Goal: Task Accomplishment & Management: Manage account settings

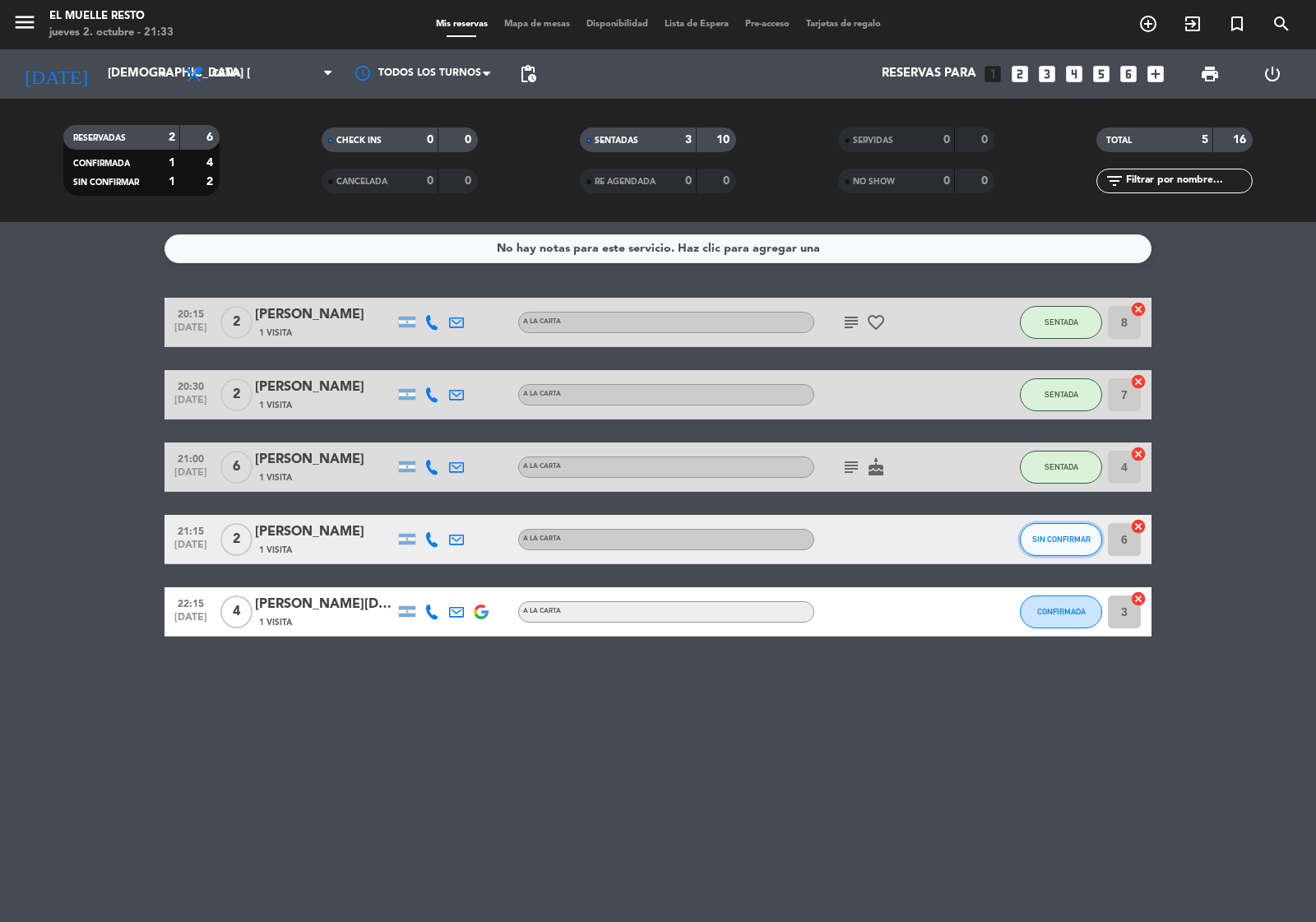
click at [1058, 539] on span "SIN CONFIRMAR" at bounding box center [1062, 539] width 59 height 9
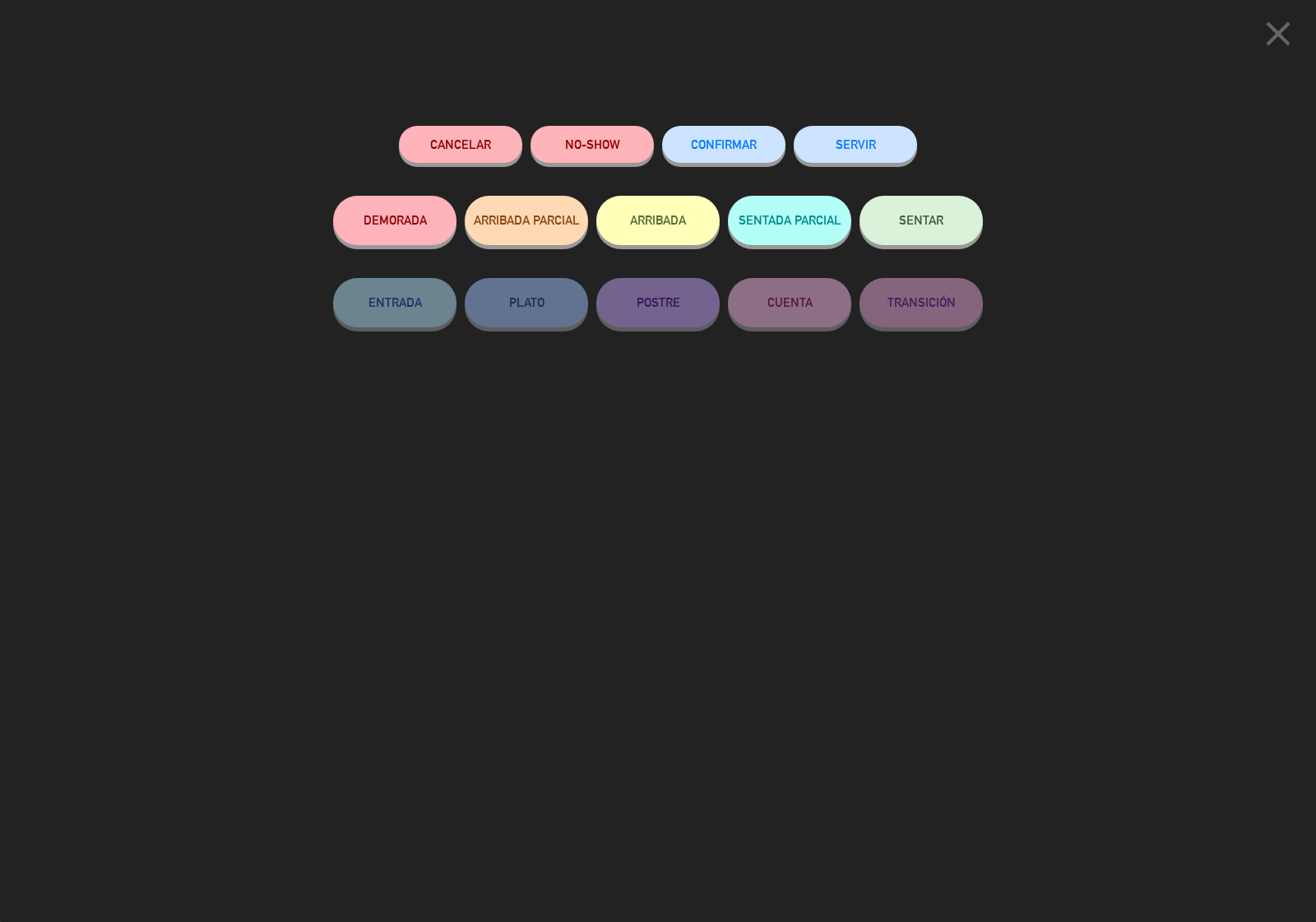
click at [728, 148] on span "CONFIRMAR" at bounding box center [724, 144] width 66 height 14
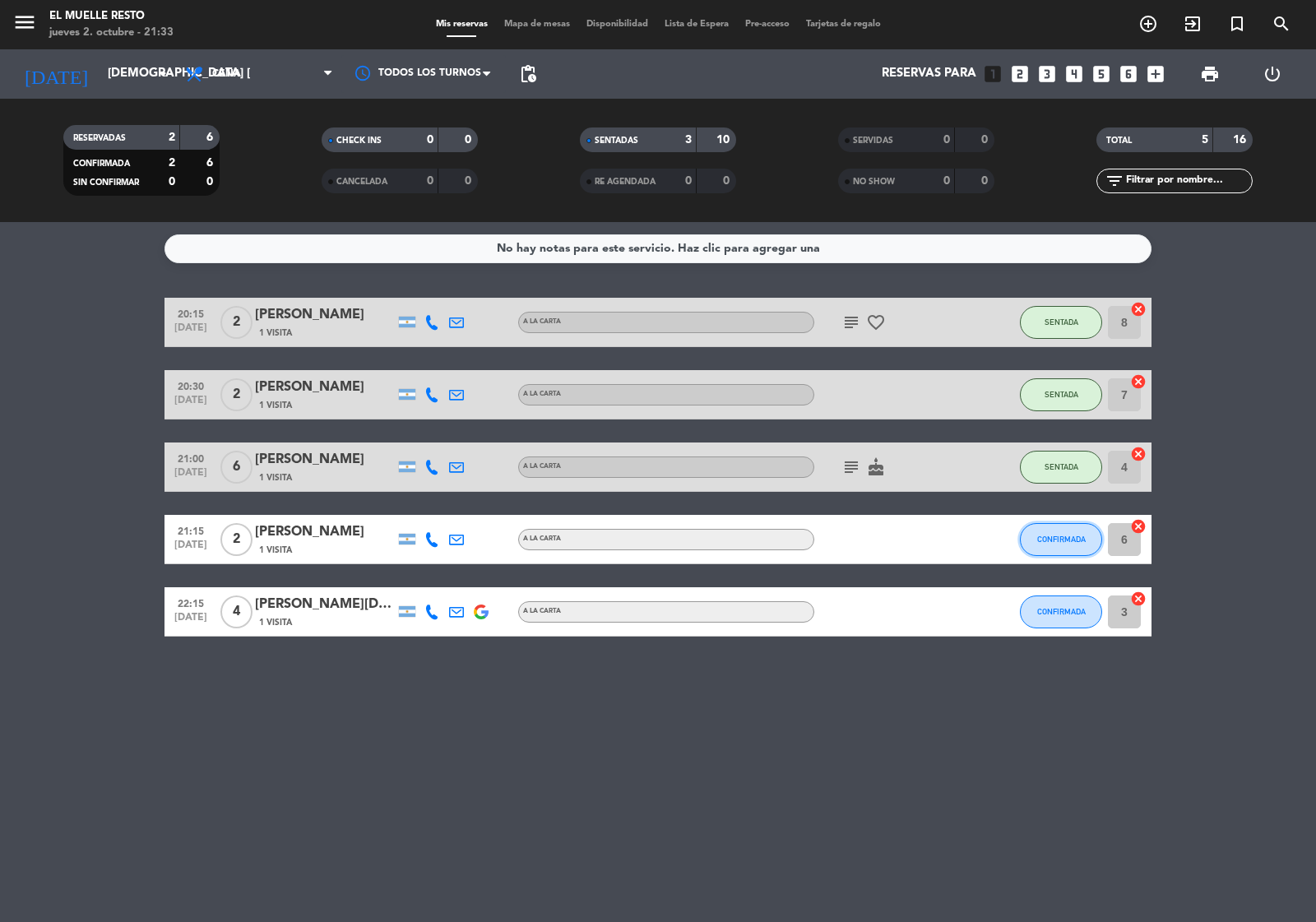
click at [1057, 543] on span "CONFIRMADA" at bounding box center [1061, 539] width 48 height 9
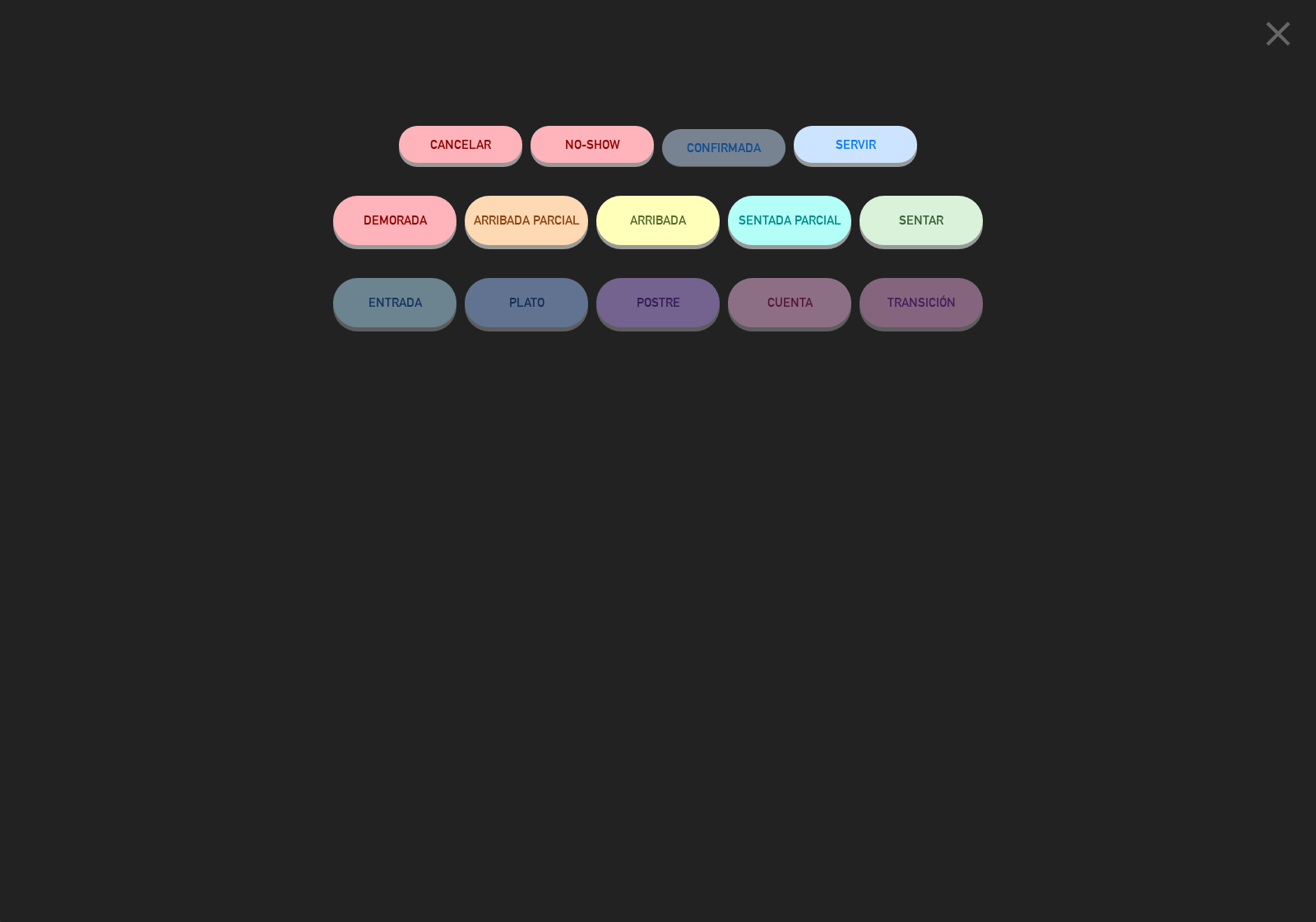
click at [934, 230] on button "SENTAR" at bounding box center [921, 220] width 124 height 49
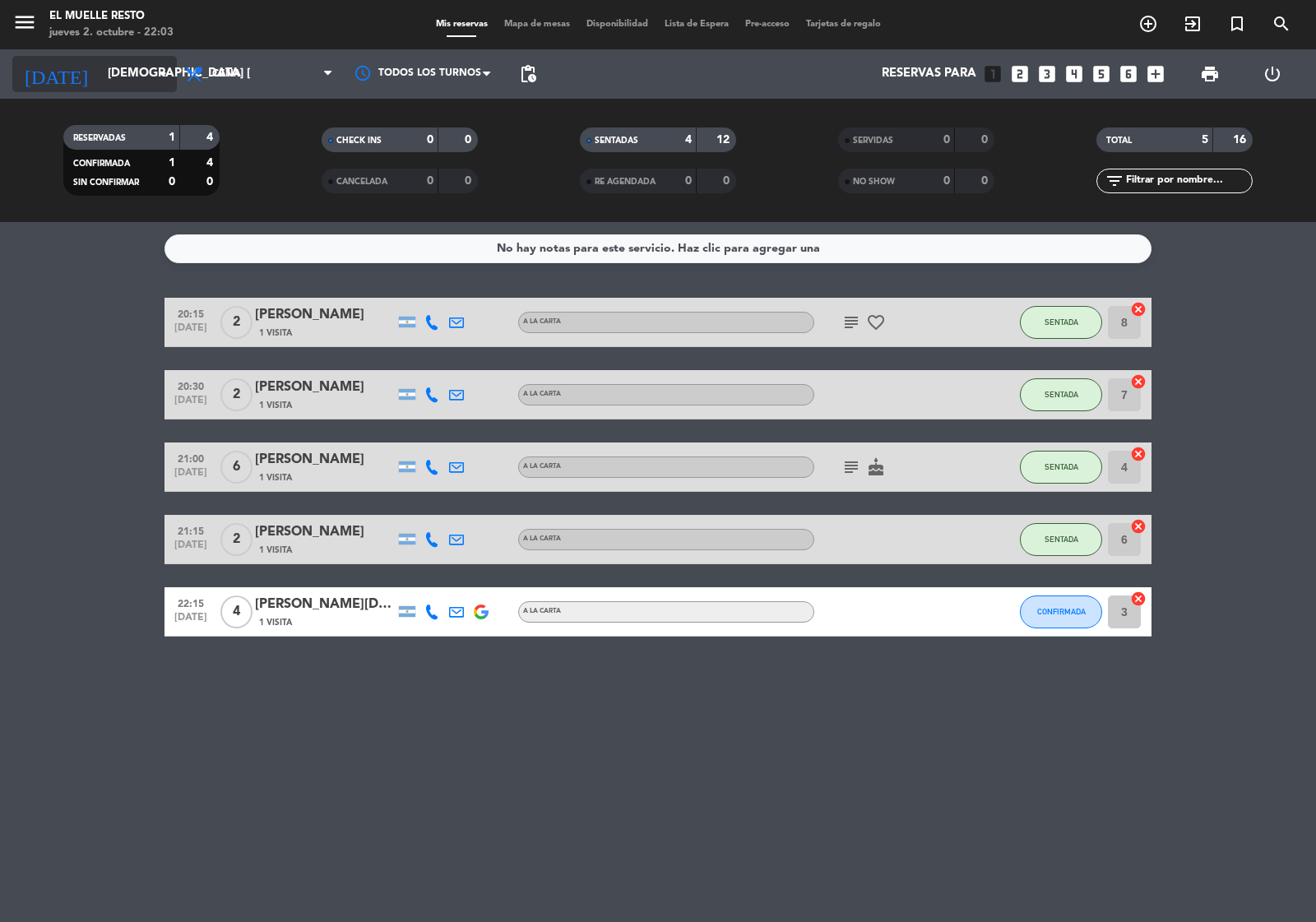
click at [105, 79] on input "[DEMOGRAPHIC_DATA] [DATE]" at bounding box center [179, 74] width 159 height 31
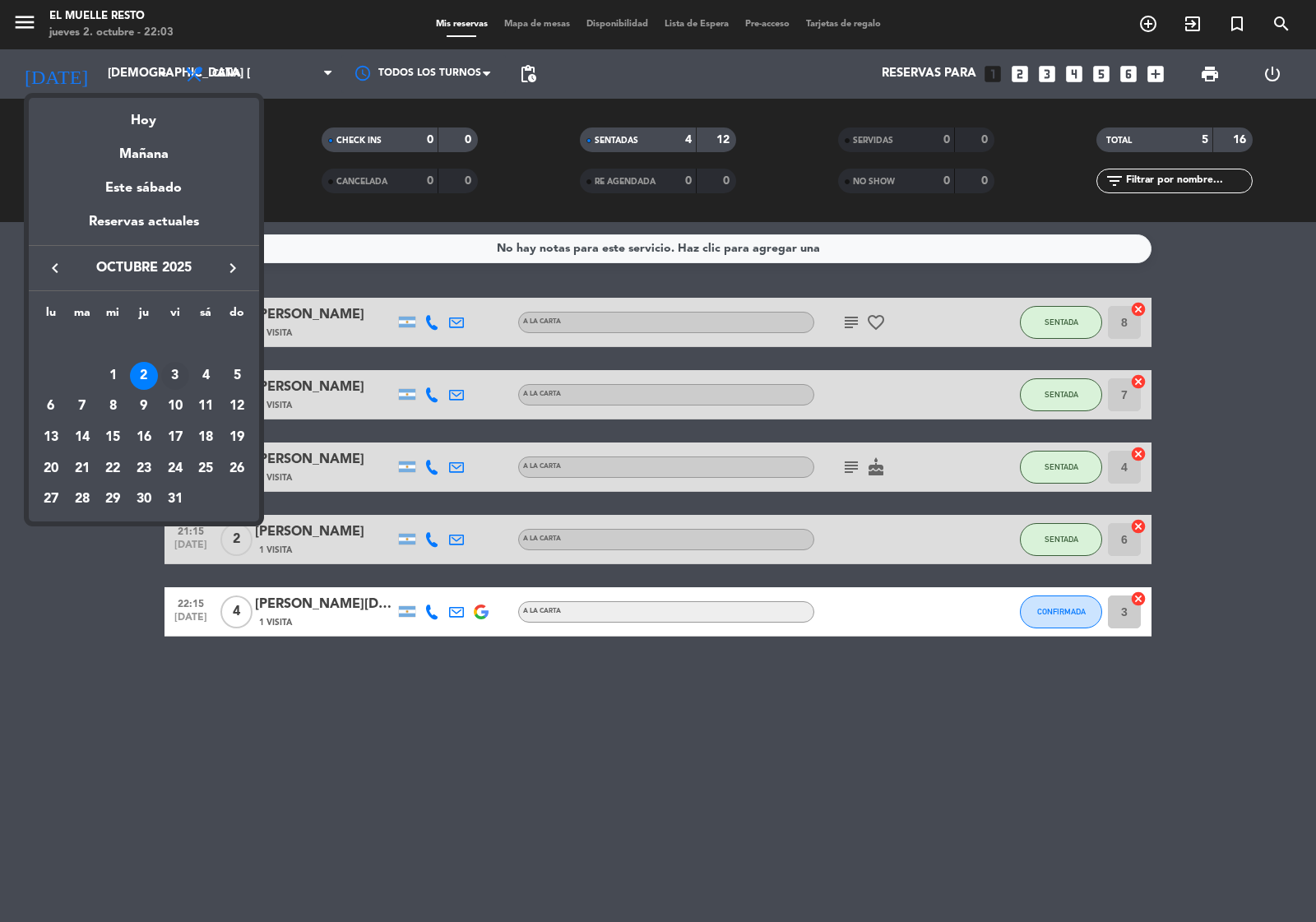
click at [182, 368] on div "3" at bounding box center [175, 375] width 28 height 28
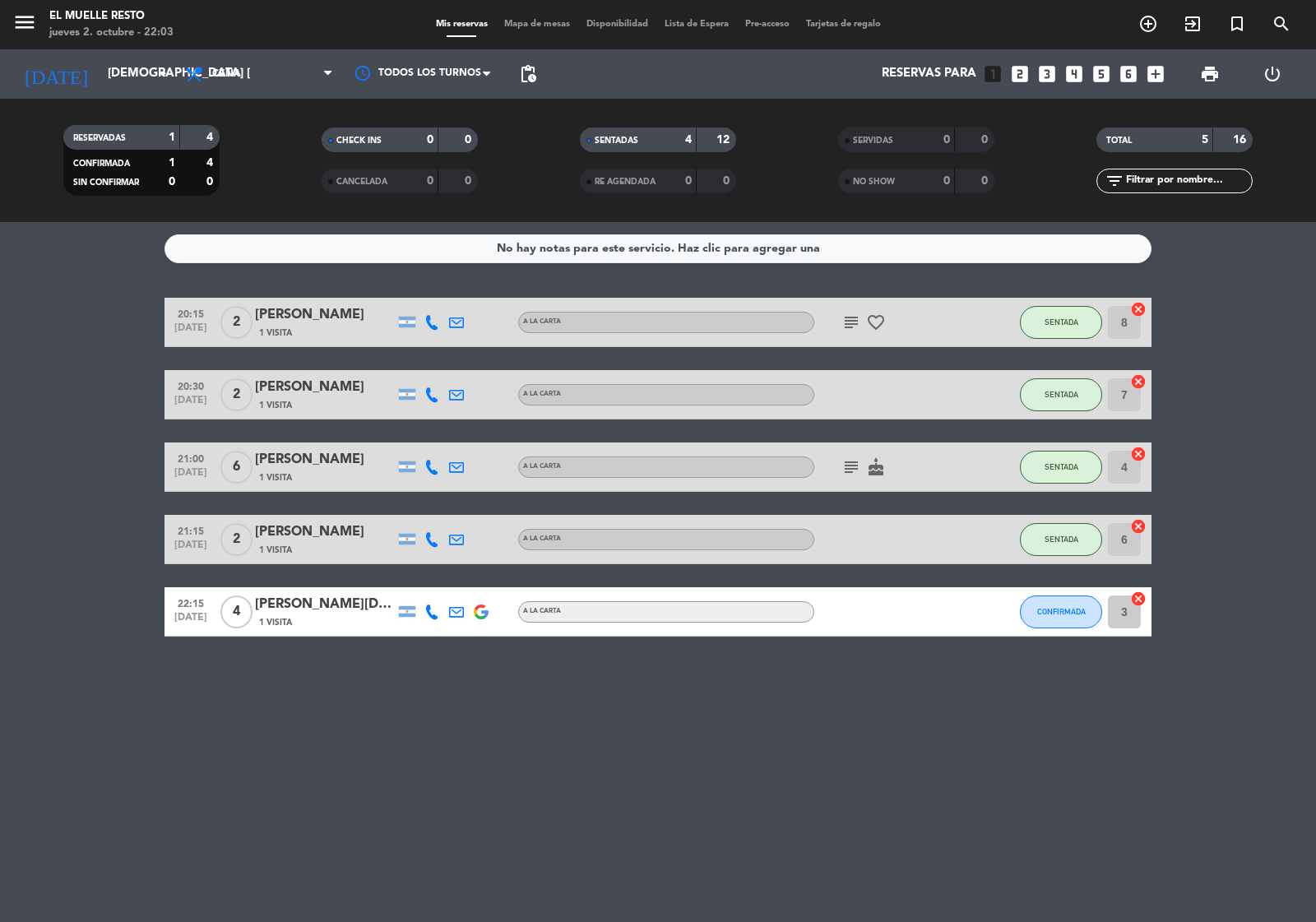
type input "vie. [DATE]"
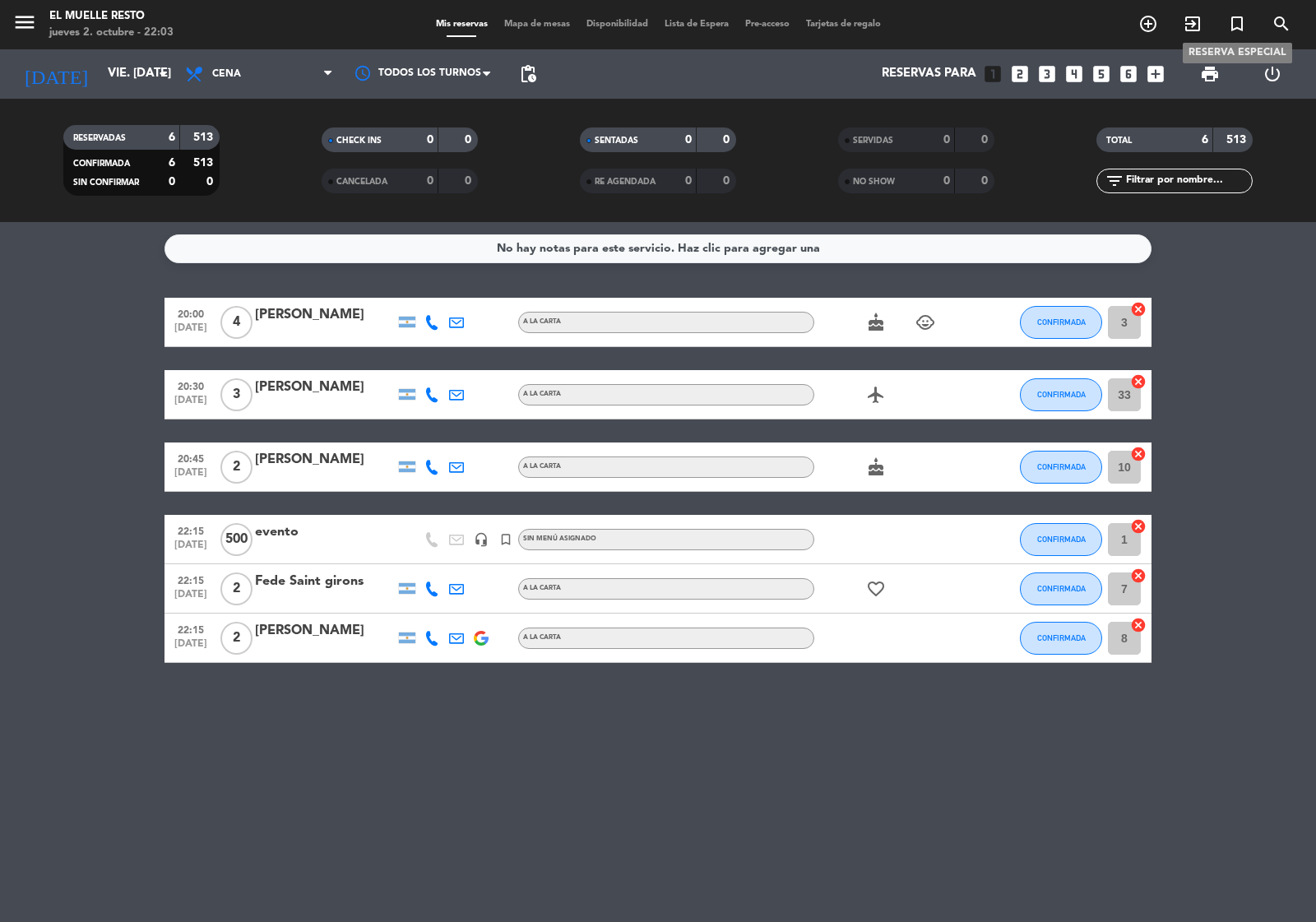
click at [1244, 23] on icon "turned_in_not" at bounding box center [1236, 23] width 20 height 20
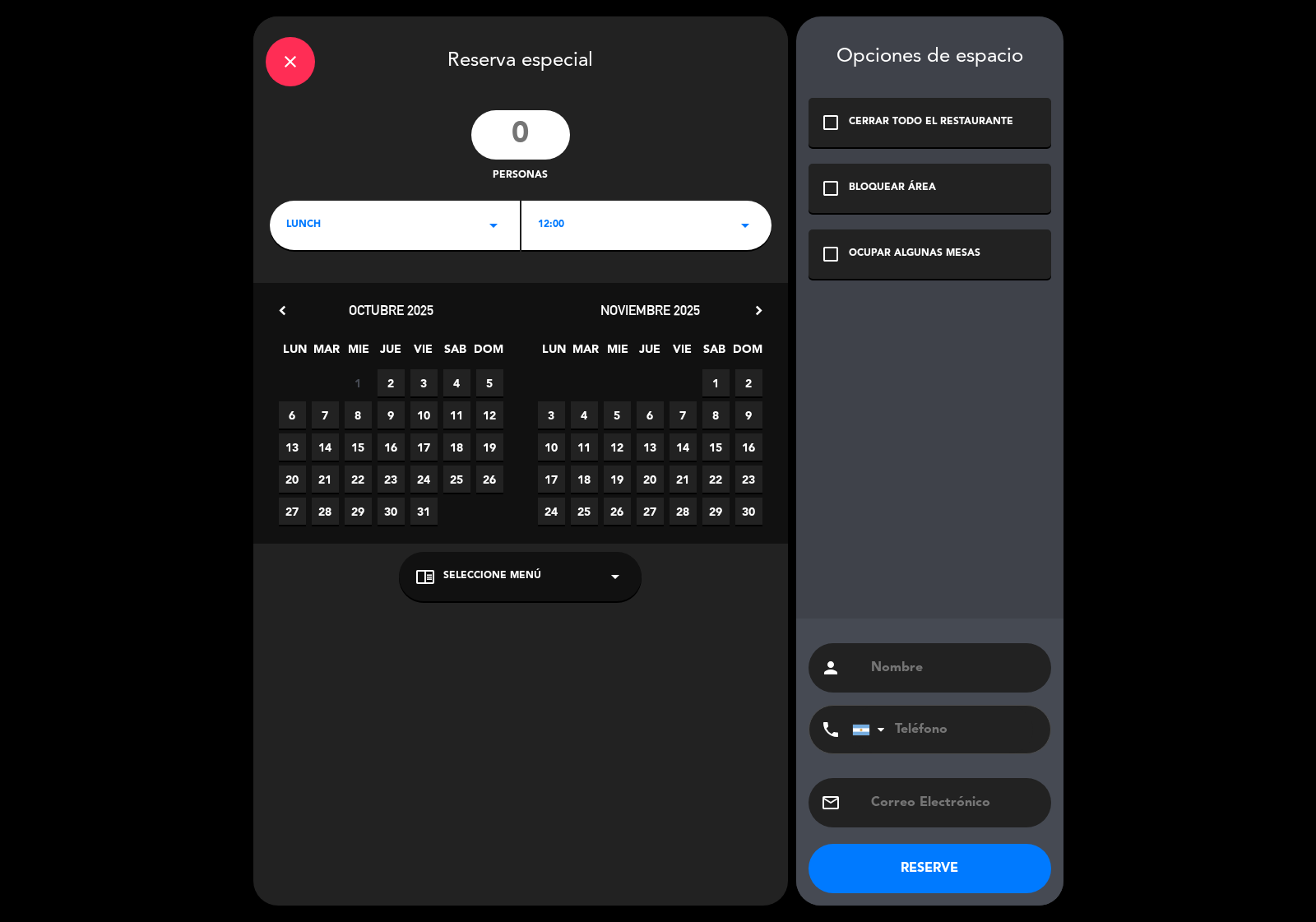
click at [506, 125] on input "number" at bounding box center [521, 134] width 99 height 49
type input "500"
click at [483, 224] on icon "arrow_drop_down" at bounding box center [493, 225] width 20 height 20
click at [303, 297] on div "Cena" at bounding box center [394, 294] width 217 height 16
click at [728, 227] on div "12:00 arrow_drop_down" at bounding box center [646, 225] width 250 height 49
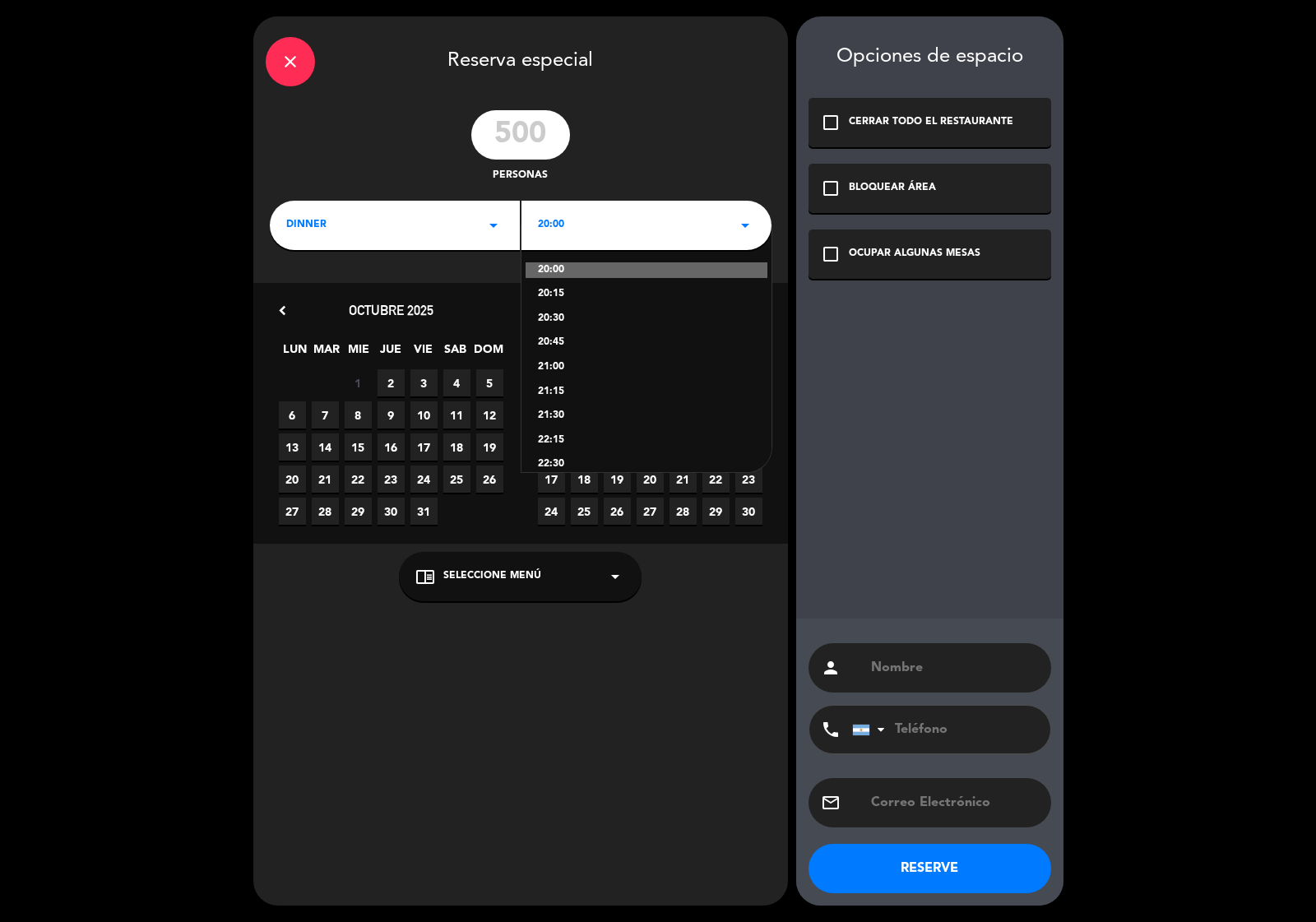
click at [562, 436] on div "22:15" at bounding box center [646, 440] width 217 height 16
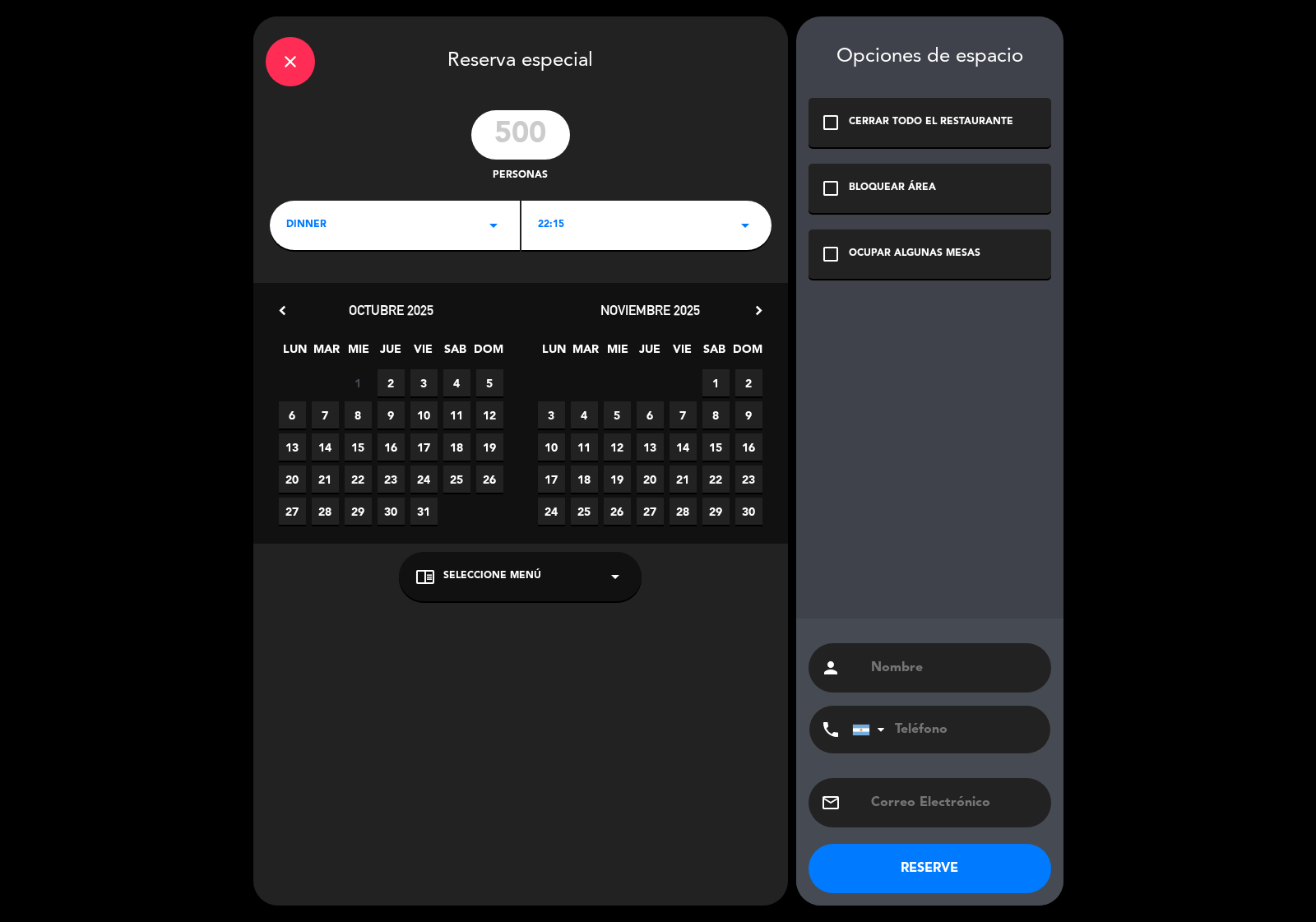
click at [454, 380] on span "4" at bounding box center [457, 382] width 27 height 27
click at [833, 255] on icon "check_box_outline_blank" at bounding box center [830, 253] width 20 height 20
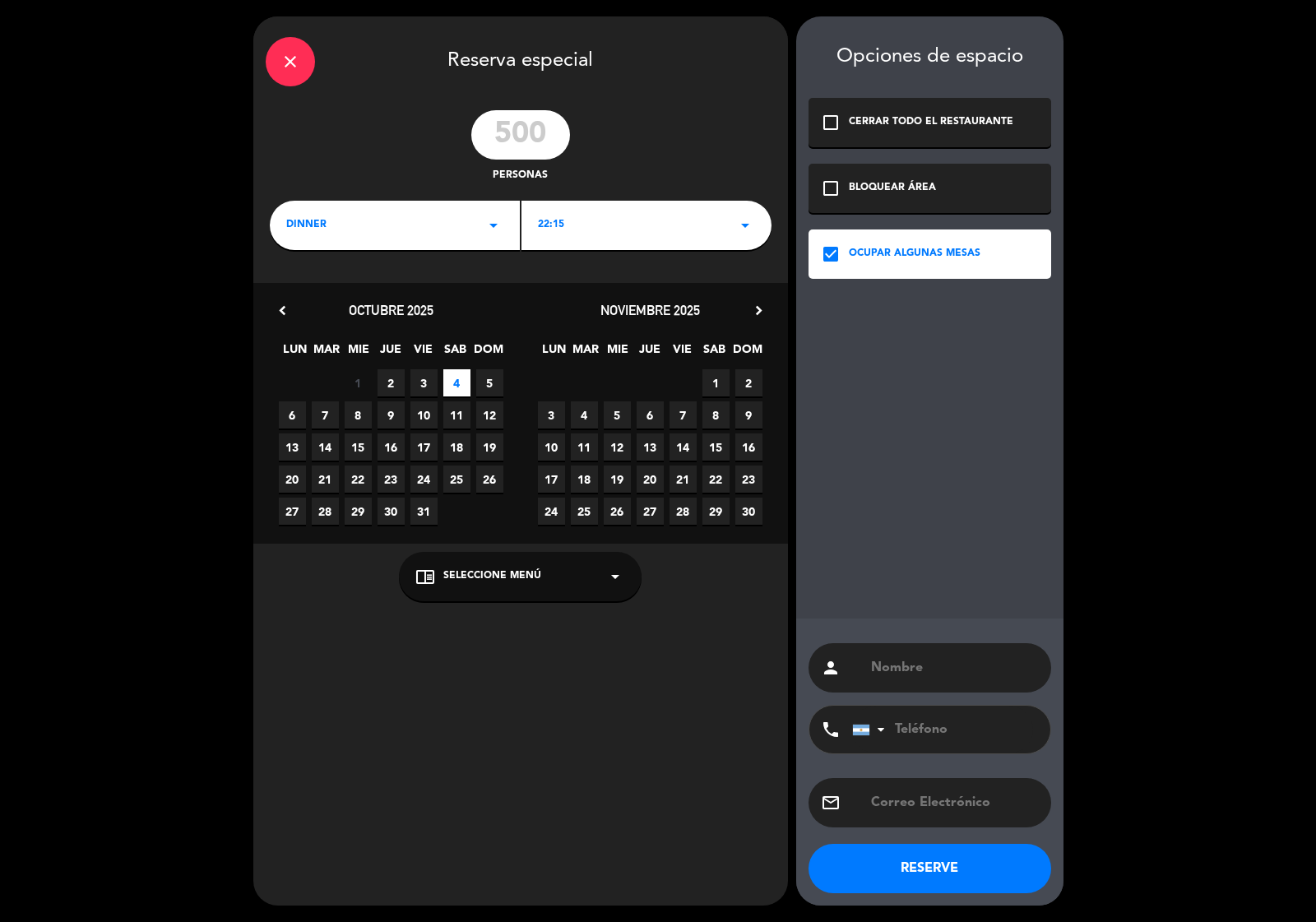
click at [901, 664] on input "text" at bounding box center [954, 668] width 169 height 23
type input "evento"
click at [934, 869] on button "RESERVE" at bounding box center [930, 868] width 243 height 49
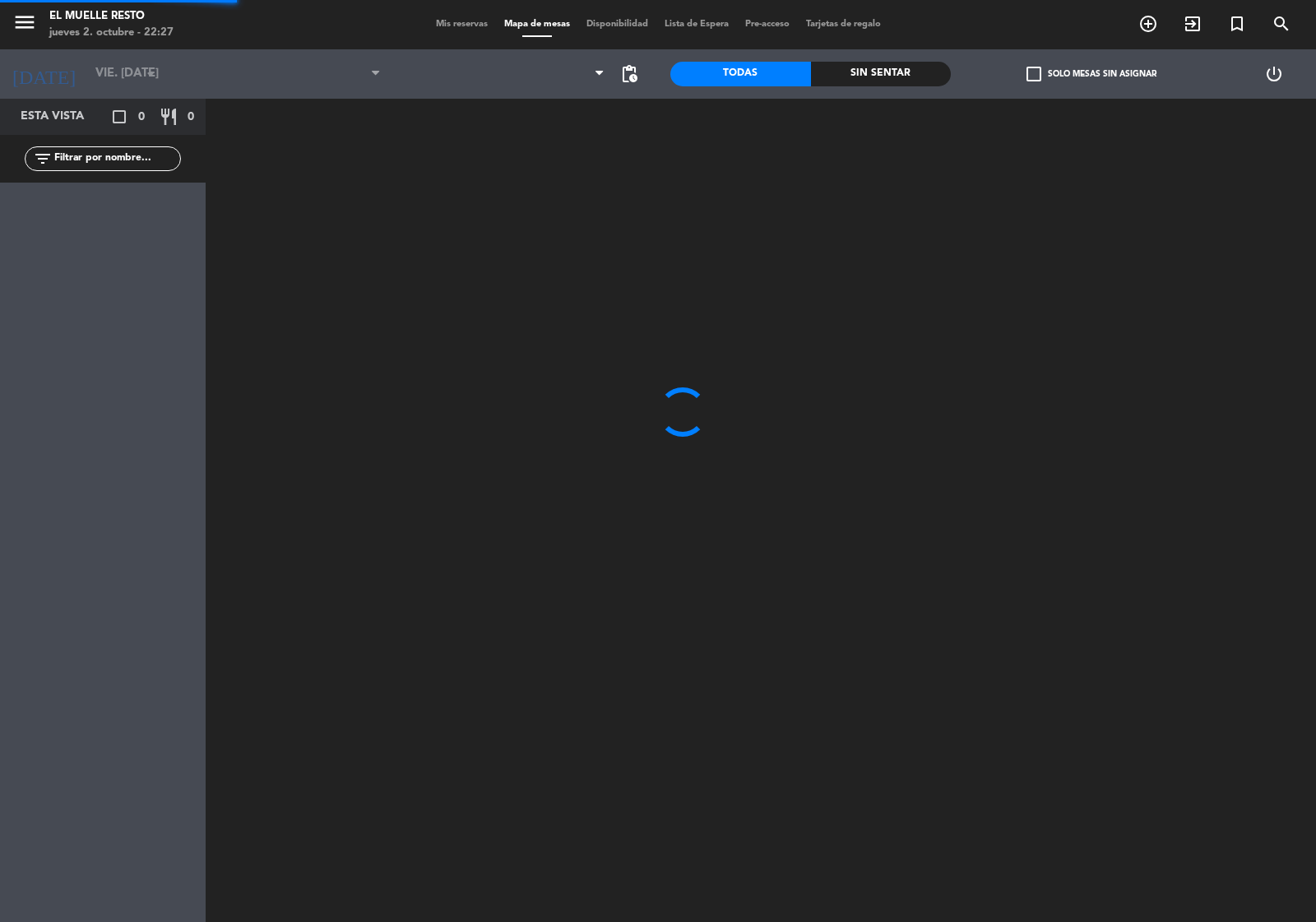
type input "sáb. [DATE]"
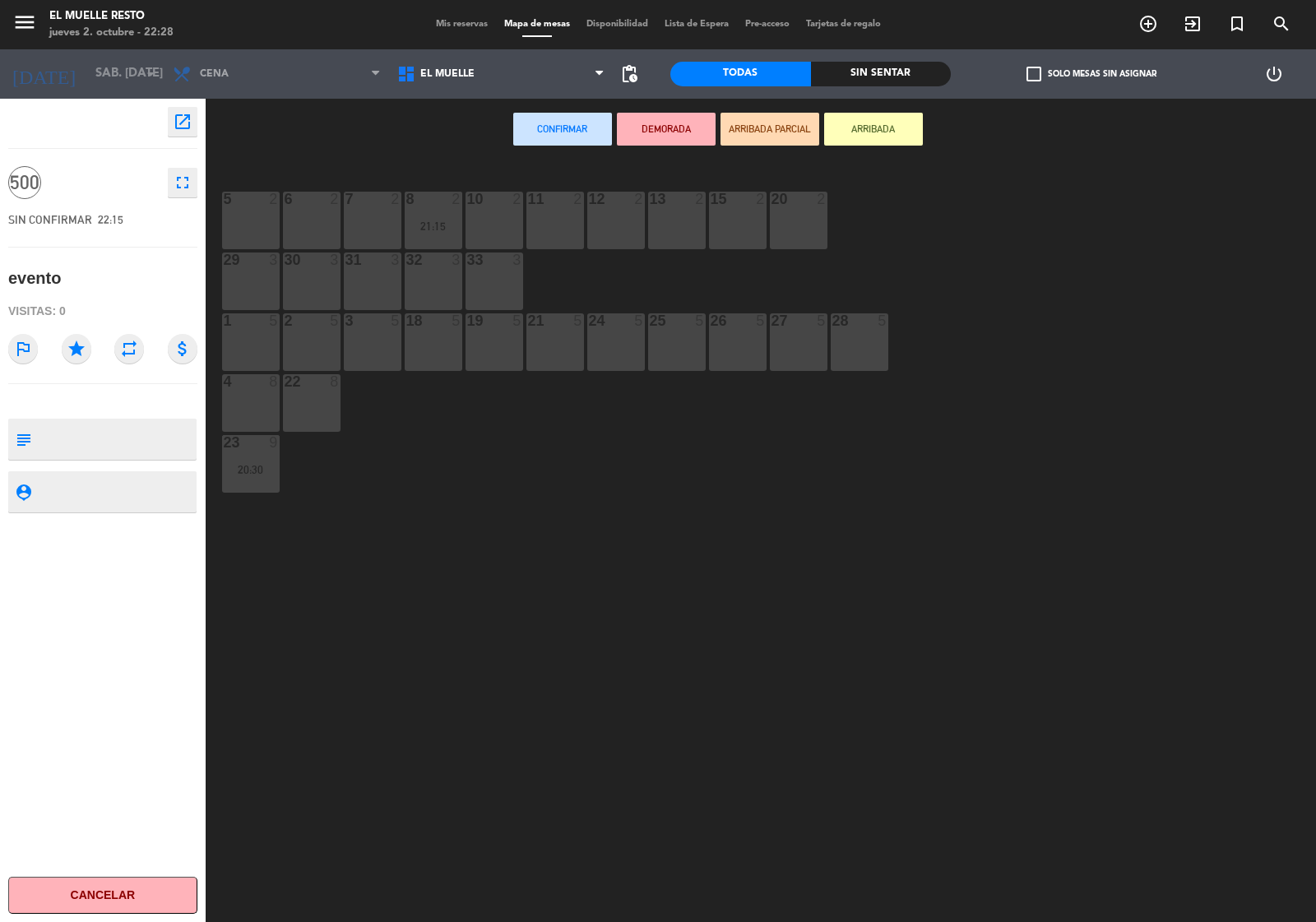
click at [261, 223] on div "5 2" at bounding box center [251, 221] width 58 height 58
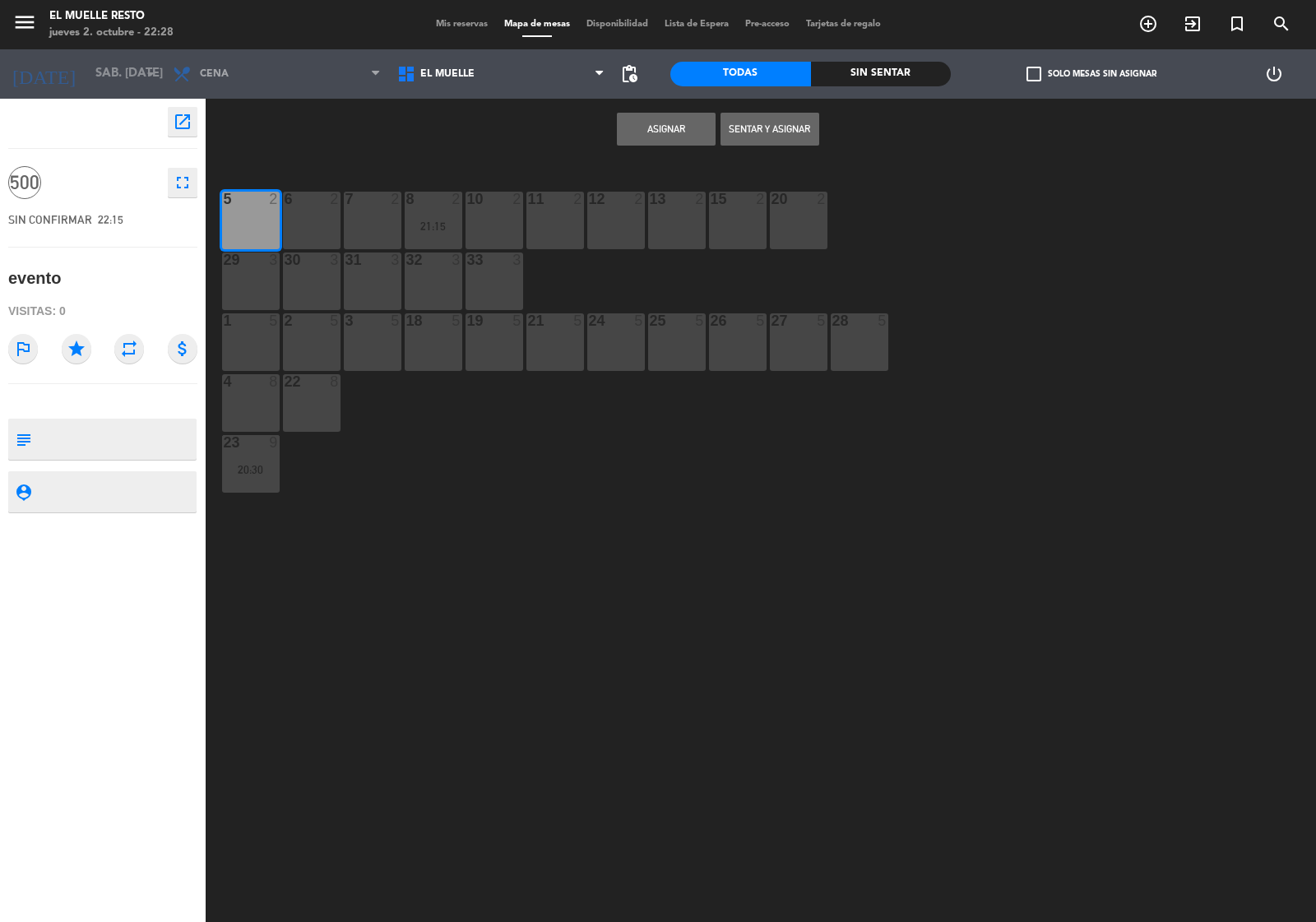
drag, startPoint x: 300, startPoint y: 223, endPoint x: 335, endPoint y: 223, distance: 35.0
click at [306, 223] on div "6 2" at bounding box center [311, 221] width 58 height 58
click at [367, 223] on div "7 2" at bounding box center [373, 221] width 58 height 58
click at [424, 216] on div "8 2 21:15" at bounding box center [433, 221] width 58 height 58
click at [495, 216] on div "10 2" at bounding box center [494, 221] width 58 height 58
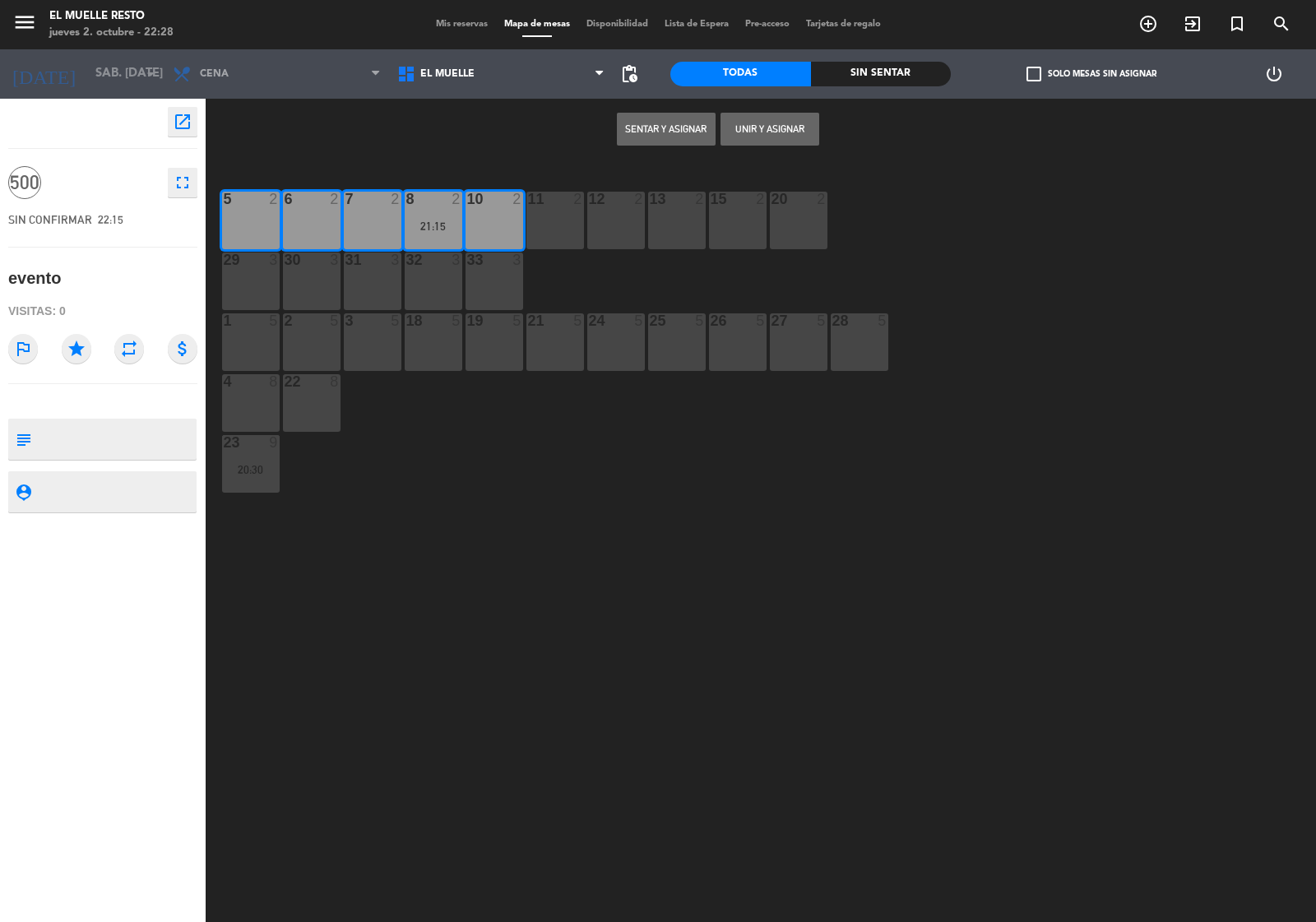
click at [565, 216] on div "11 2" at bounding box center [555, 221] width 58 height 58
drag, startPoint x: 431, startPoint y: 222, endPoint x: 543, endPoint y: 230, distance: 112.3
click at [436, 222] on div "21:15" at bounding box center [433, 226] width 58 height 11
drag, startPoint x: 615, startPoint y: 208, endPoint x: 628, endPoint y: 208, distance: 13.0
click at [622, 208] on div "12 2" at bounding box center [616, 221] width 58 height 58
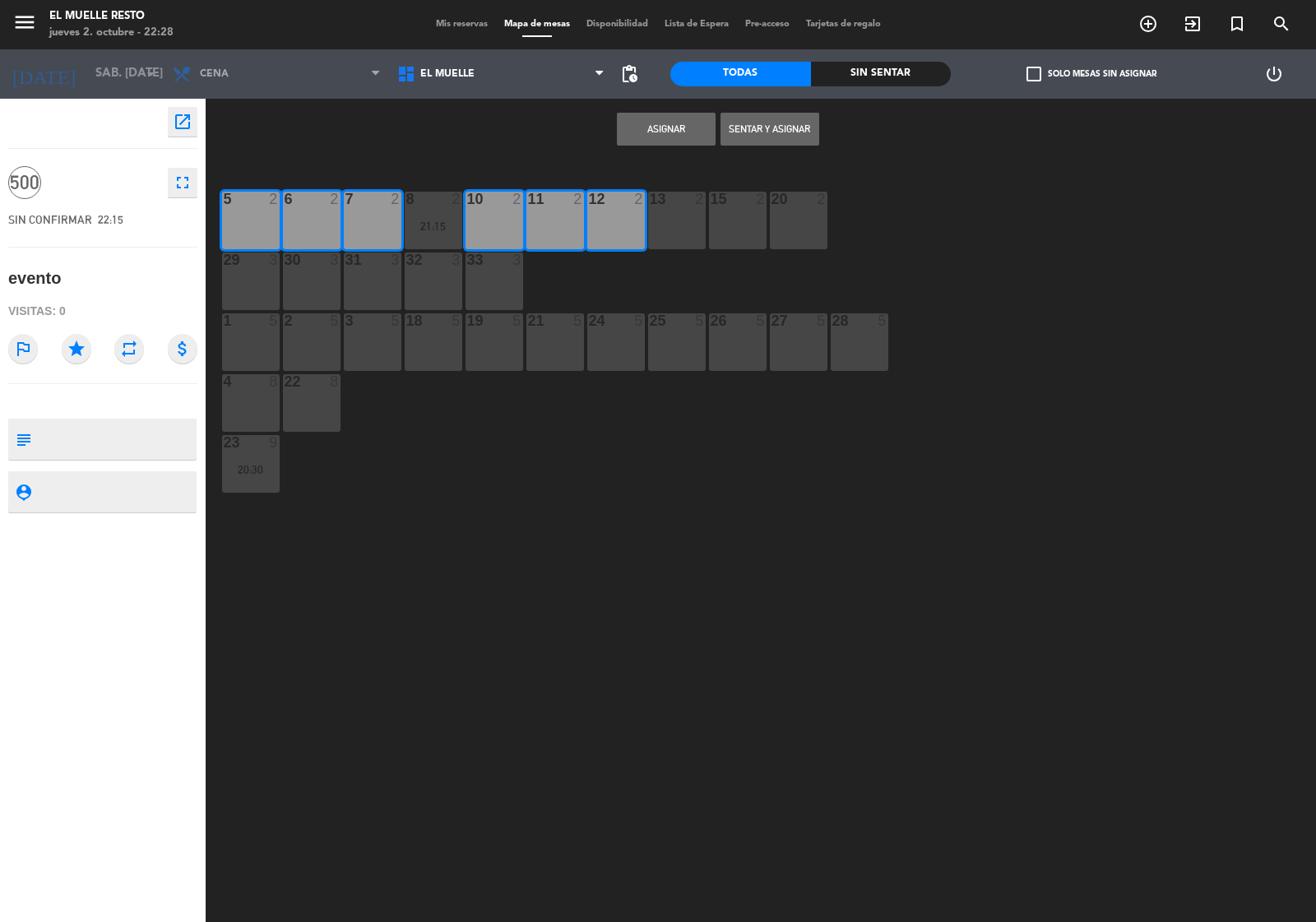
drag, startPoint x: 677, startPoint y: 222, endPoint x: 733, endPoint y: 232, distance: 56.9
click at [680, 227] on div "13 2" at bounding box center [676, 221] width 58 height 58
drag, startPoint x: 741, startPoint y: 224, endPoint x: 778, endPoint y: 224, distance: 37.0
click at [748, 224] on div "15 2" at bounding box center [738, 221] width 58 height 58
drag, startPoint x: 802, startPoint y: 218, endPoint x: 840, endPoint y: 293, distance: 84.1
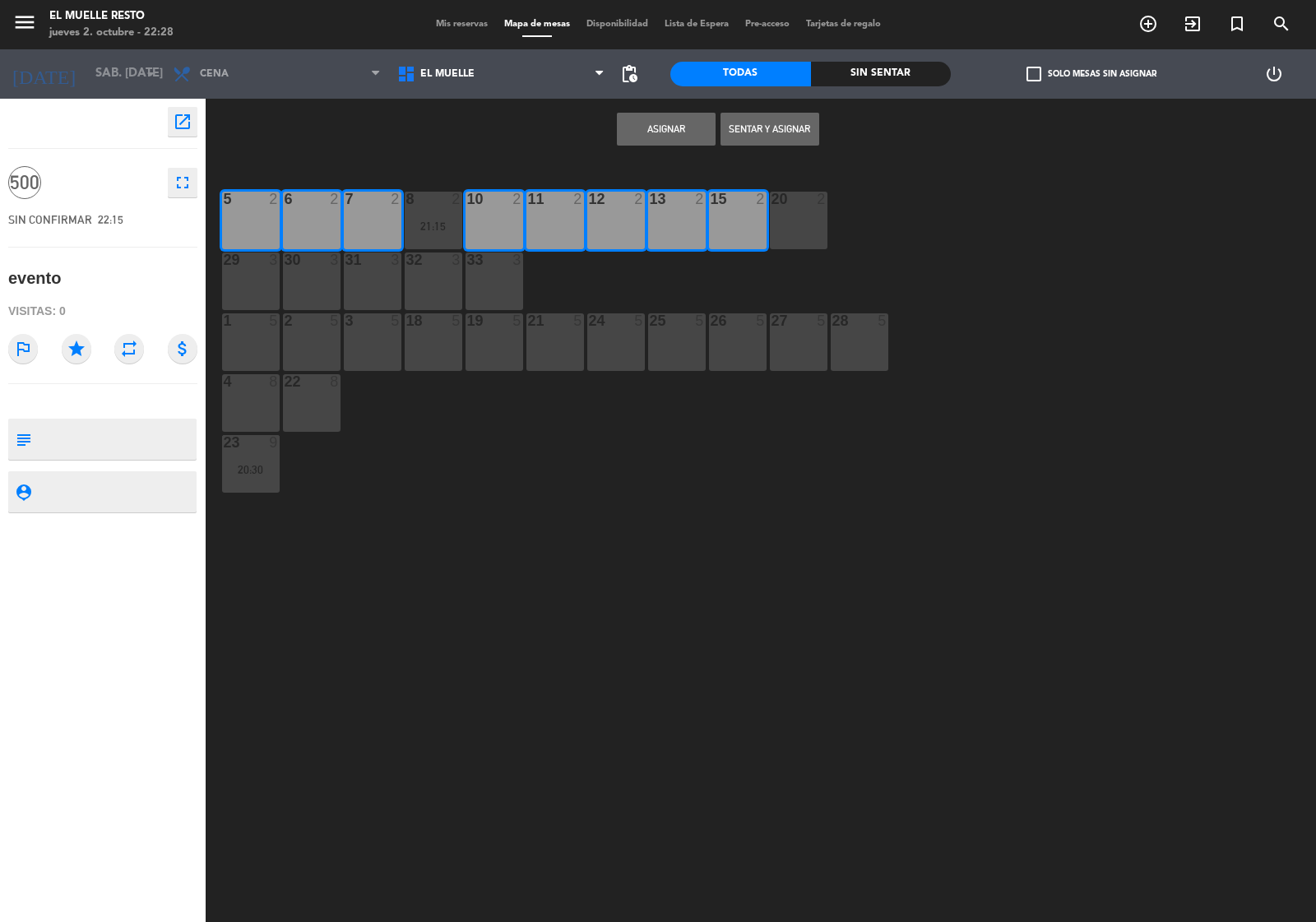
click at [811, 227] on div "20 2" at bounding box center [798, 221] width 58 height 58
click at [861, 347] on div "28 5" at bounding box center [859, 342] width 58 height 58
click at [786, 329] on div "27 5" at bounding box center [798, 321] width 58 height 16
click at [772, 198] on div "20" at bounding box center [771, 199] width 1 height 15
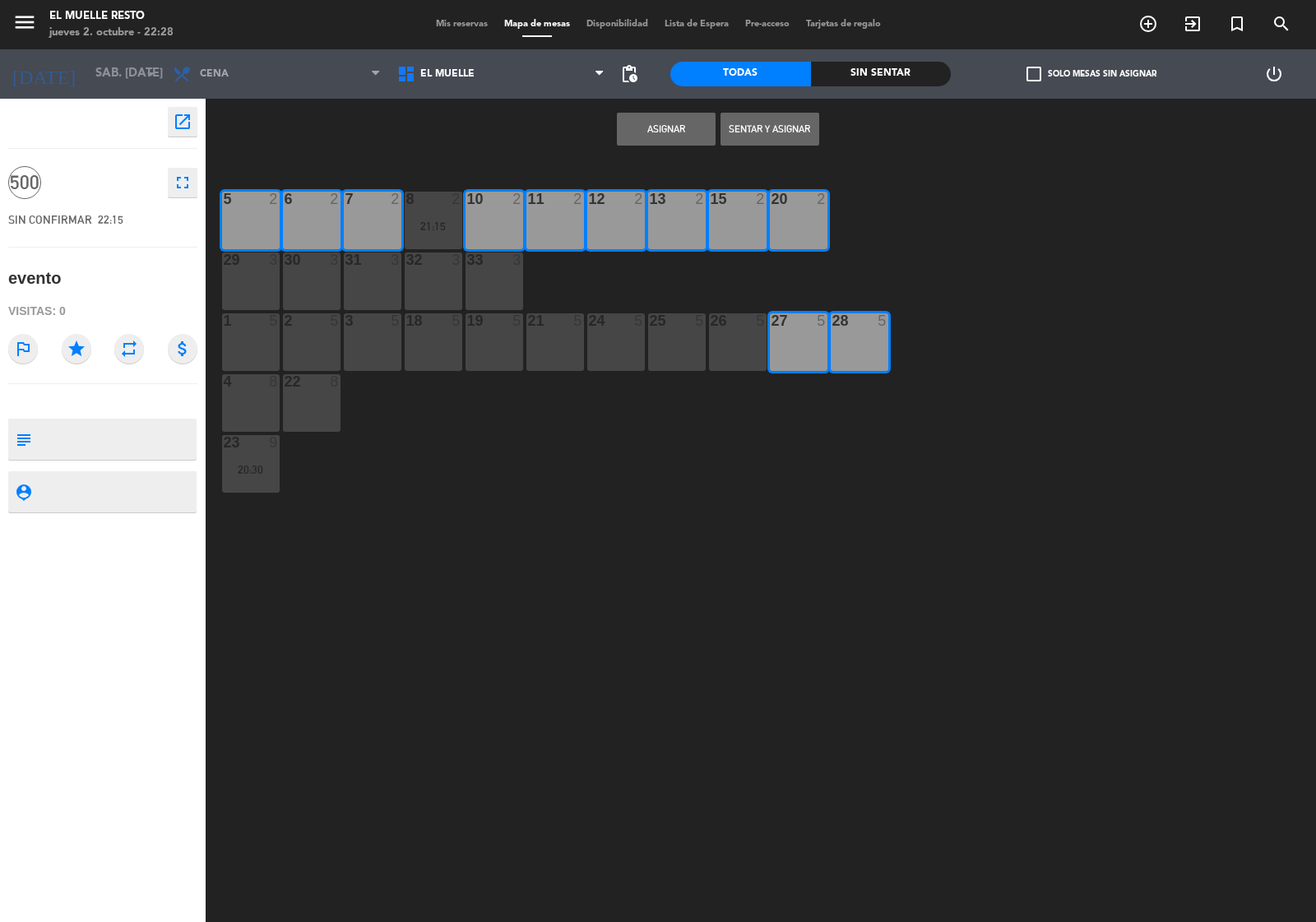
click at [733, 344] on div "26 5" at bounding box center [738, 342] width 58 height 58
drag, startPoint x: 666, startPoint y: 343, endPoint x: 618, endPoint y: 344, distance: 48.0
click at [666, 343] on div "25 5" at bounding box center [676, 342] width 58 height 58
click at [604, 344] on div "24 5" at bounding box center [616, 342] width 58 height 58
click at [556, 346] on div "21 5" at bounding box center [555, 342] width 58 height 58
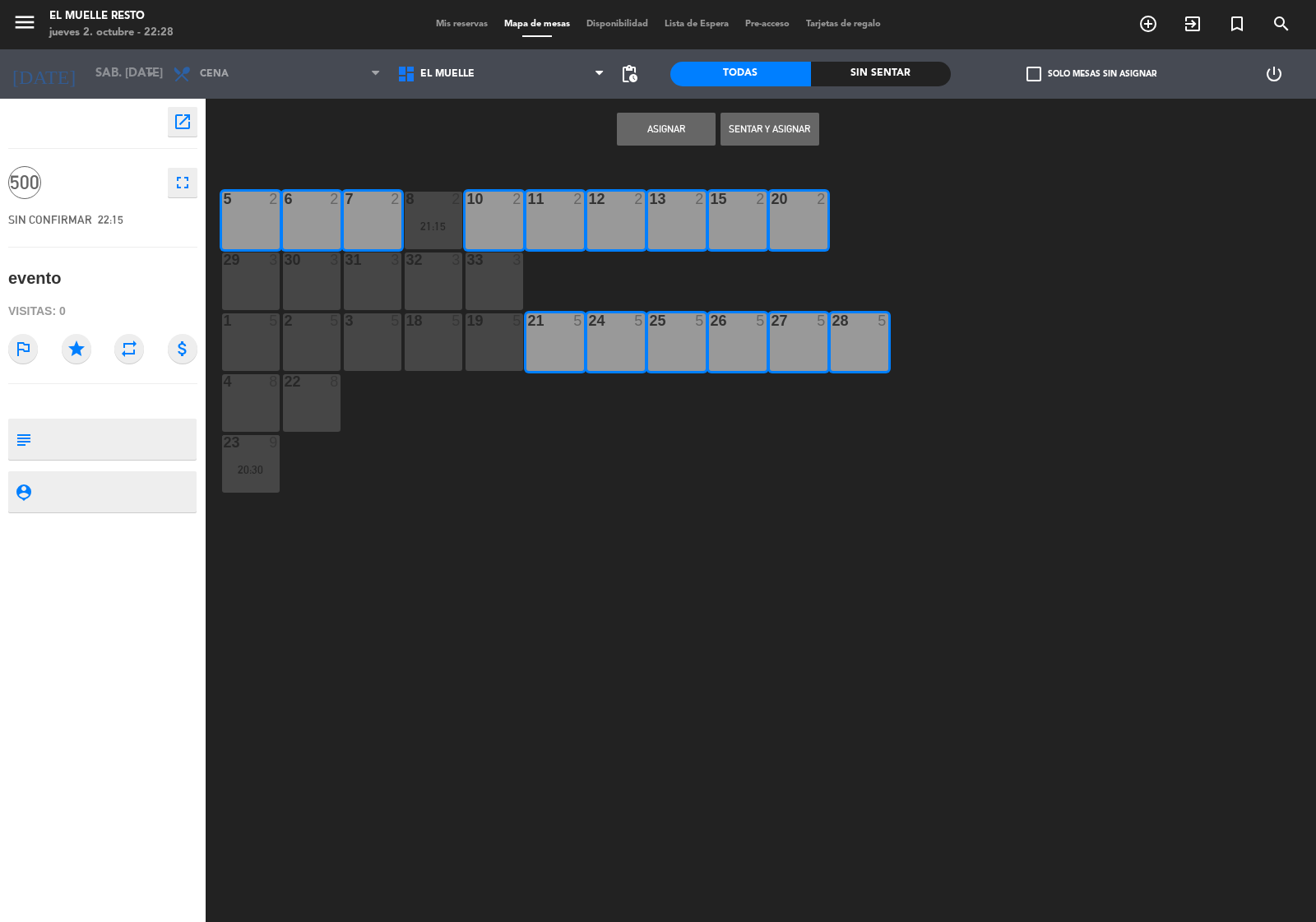
click at [475, 284] on div "33 3" at bounding box center [494, 281] width 58 height 58
click at [497, 345] on div "19 5" at bounding box center [494, 342] width 58 height 58
drag, startPoint x: 434, startPoint y: 345, endPoint x: 425, endPoint y: 291, distance: 54.7
click at [430, 345] on div "18 5" at bounding box center [433, 342] width 58 height 58
drag, startPoint x: 426, startPoint y: 288, endPoint x: 384, endPoint y: 286, distance: 42.0
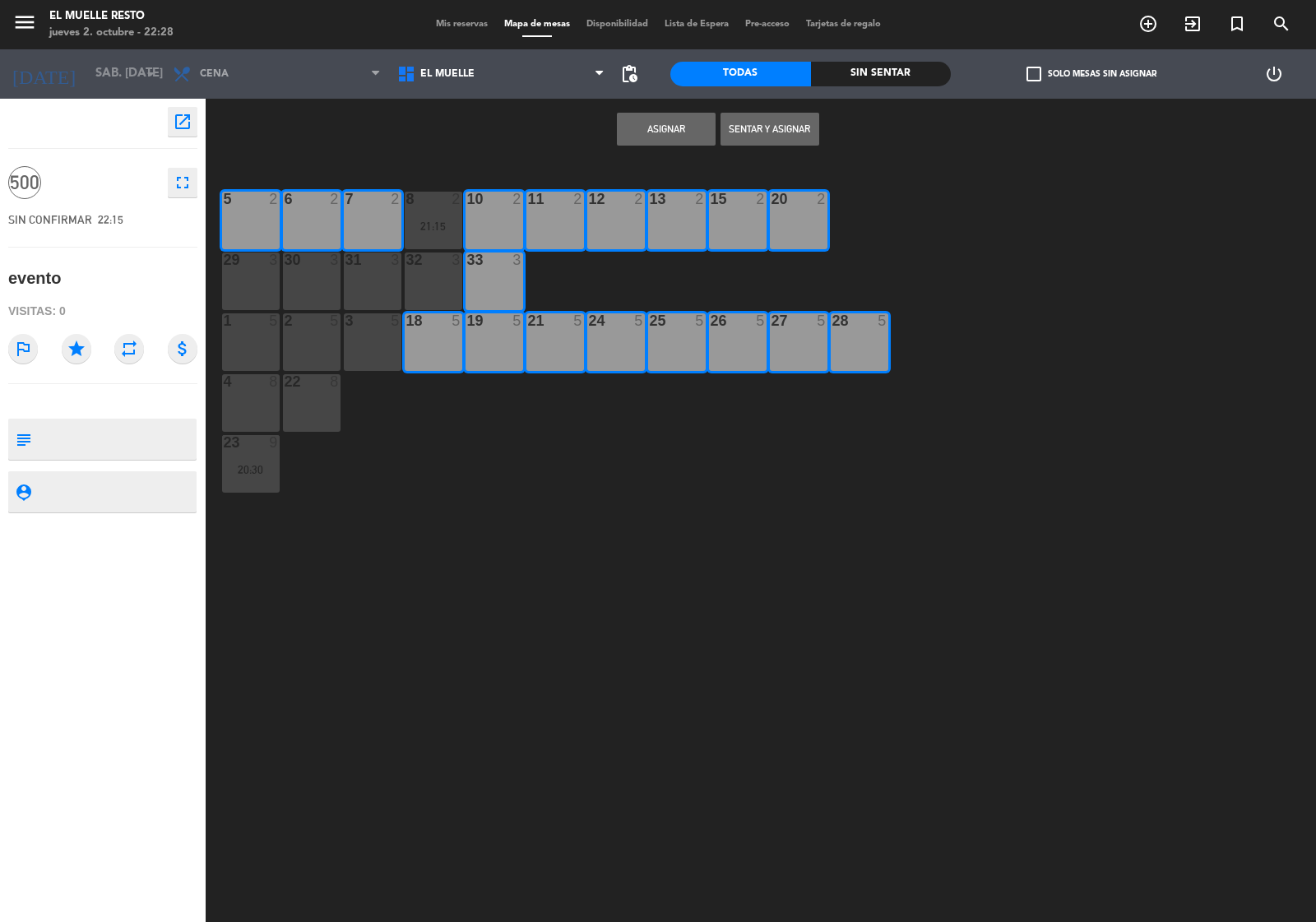
click at [425, 286] on div "32 3" at bounding box center [433, 281] width 58 height 58
drag, startPoint x: 378, startPoint y: 285, endPoint x: 378, endPoint y: 311, distance: 26.0
click at [378, 285] on div "31 3" at bounding box center [373, 281] width 58 height 58
click at [378, 342] on div "3 5" at bounding box center [373, 342] width 58 height 58
click at [323, 347] on div "2 5" at bounding box center [311, 342] width 58 height 58
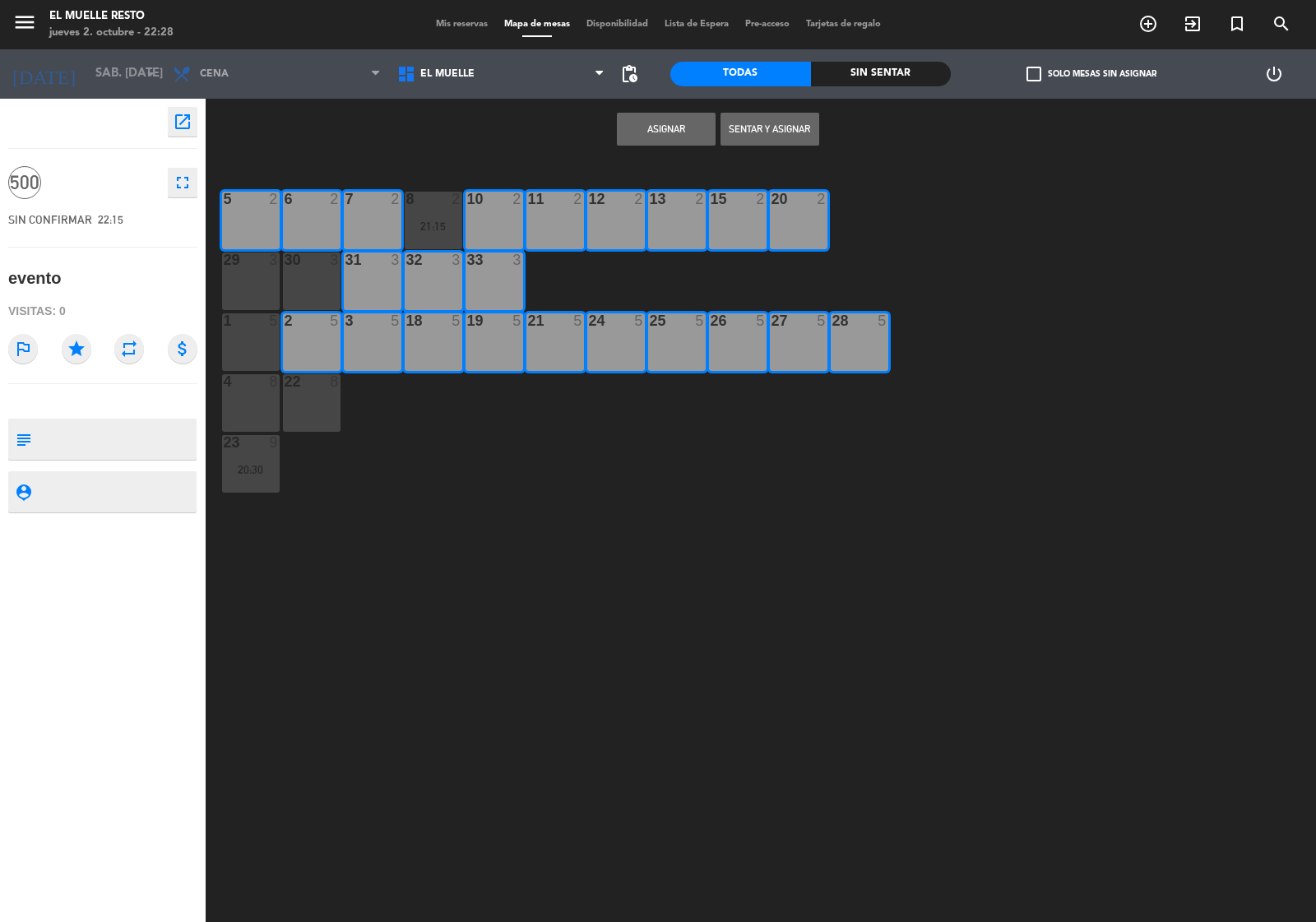
click at [314, 265] on div at bounding box center [310, 259] width 27 height 15
drag, startPoint x: 252, startPoint y: 273, endPoint x: 249, endPoint y: 338, distance: 65.1
click at [252, 276] on div "29 3" at bounding box center [251, 281] width 58 height 58
drag, startPoint x: 249, startPoint y: 338, endPoint x: 305, endPoint y: 379, distance: 69.4
click at [251, 338] on div "1 5" at bounding box center [251, 342] width 58 height 58
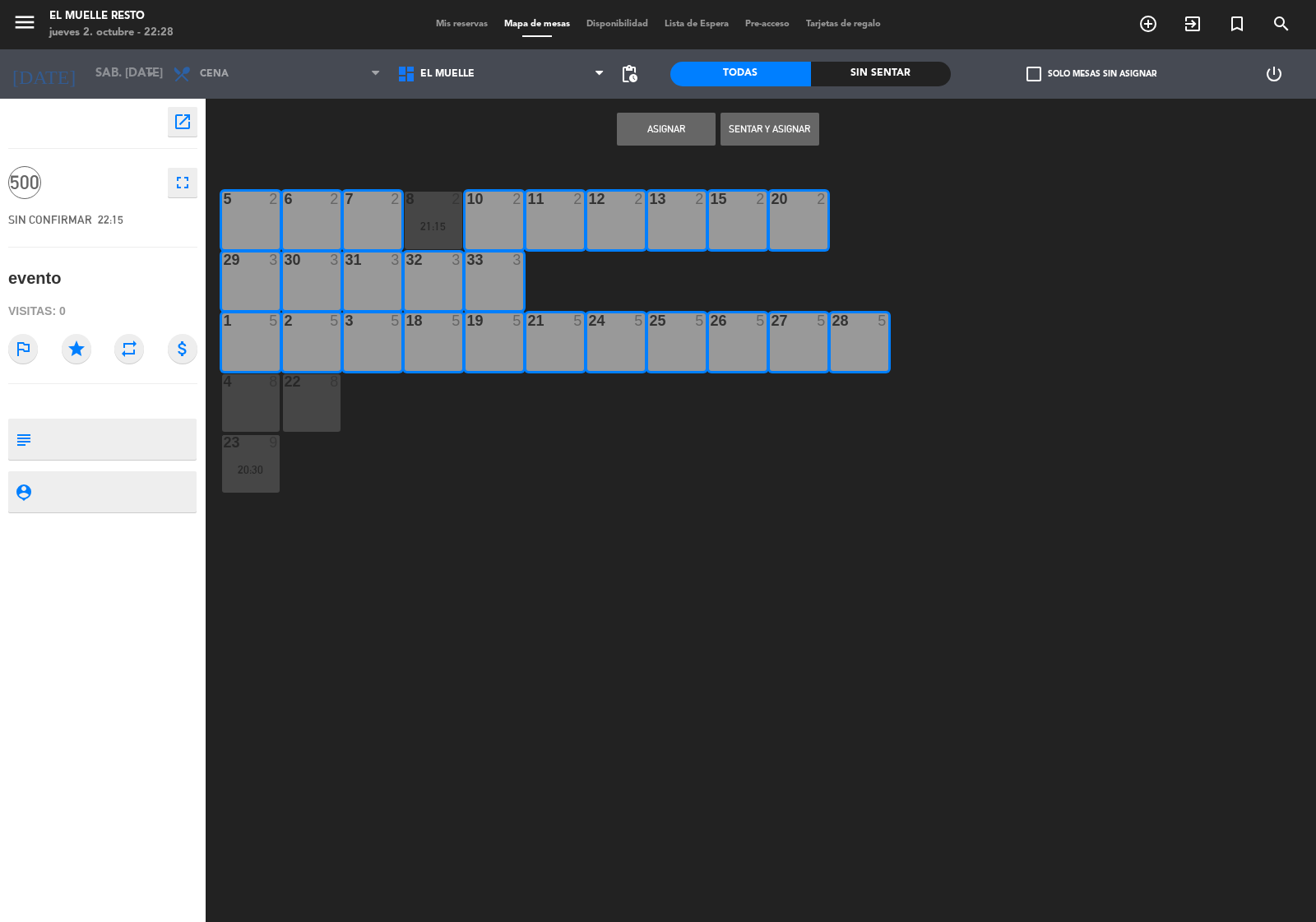
drag, startPoint x: 321, startPoint y: 410, endPoint x: 278, endPoint y: 419, distance: 43.9
click at [321, 413] on div "22 8" at bounding box center [311, 403] width 58 height 58
click at [260, 413] on div "4 8" at bounding box center [251, 403] width 58 height 58
click at [248, 475] on div "20:30" at bounding box center [251, 469] width 58 height 11
drag, startPoint x: 425, startPoint y: 219, endPoint x: 454, endPoint y: 214, distance: 29.4
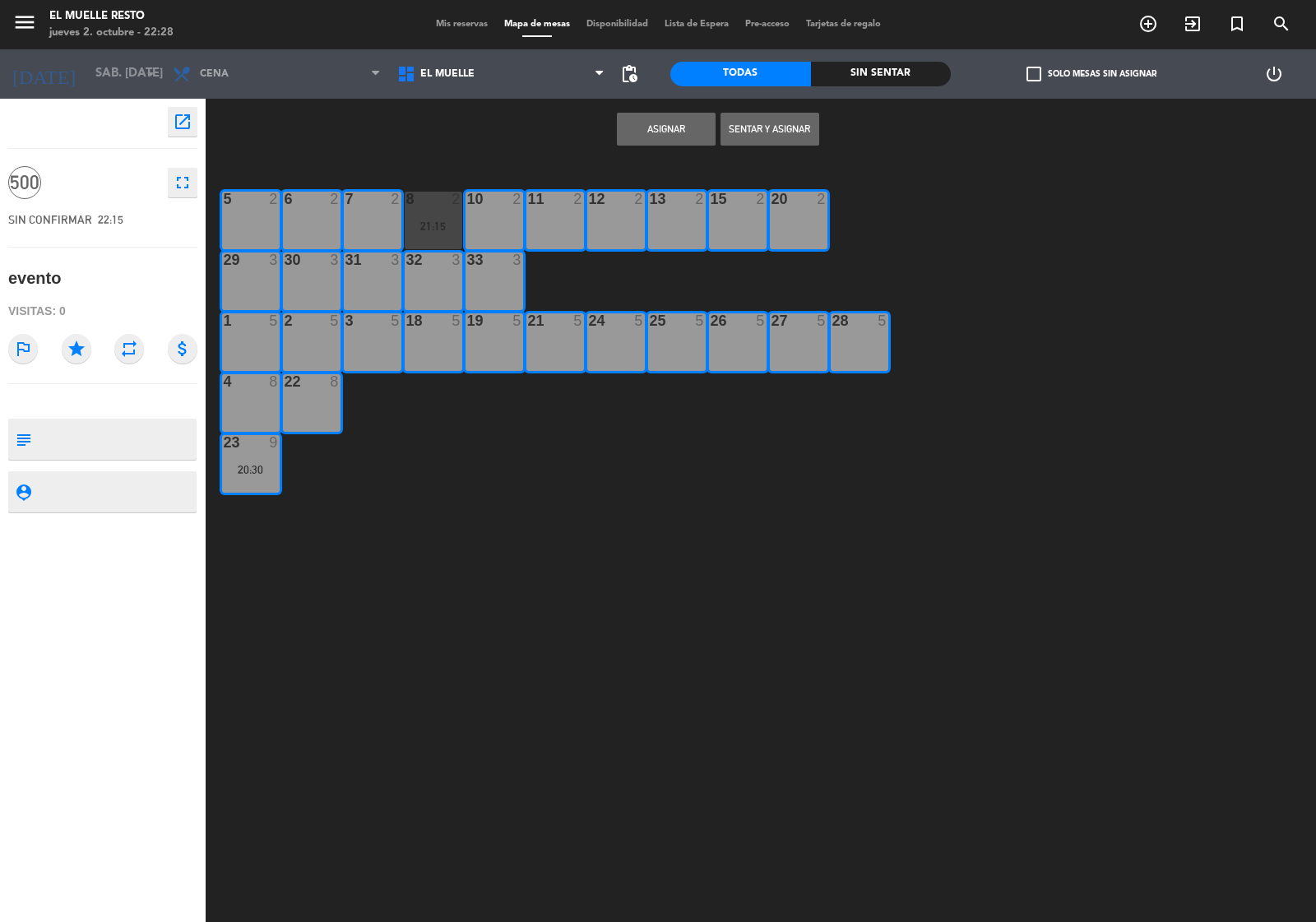
click at [424, 221] on div "21:15" at bounding box center [433, 226] width 58 height 11
click at [648, 112] on button "Asignar" at bounding box center [666, 129] width 99 height 33
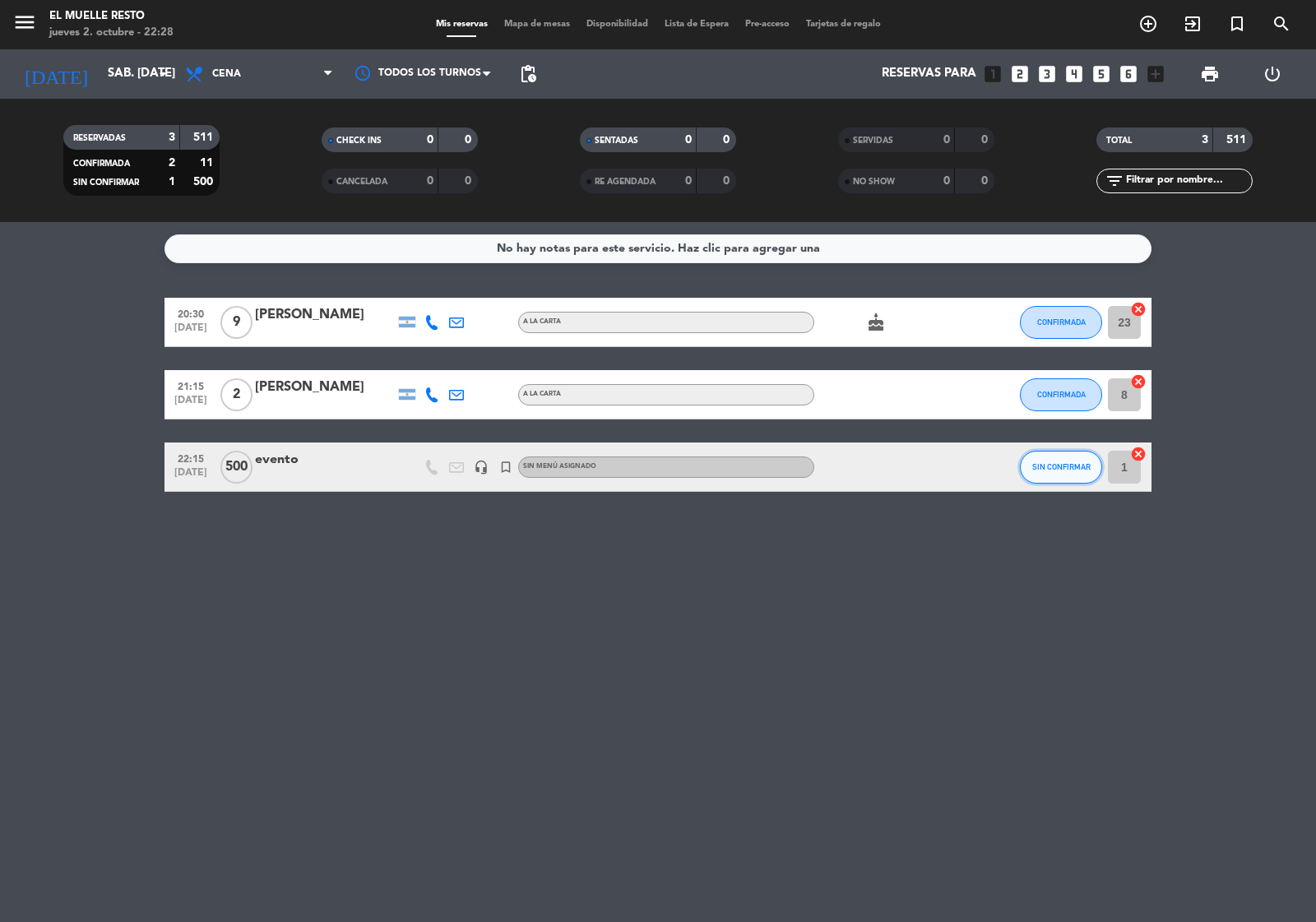
click at [1054, 476] on button "SIN CONFIRMAR" at bounding box center [1060, 467] width 82 height 33
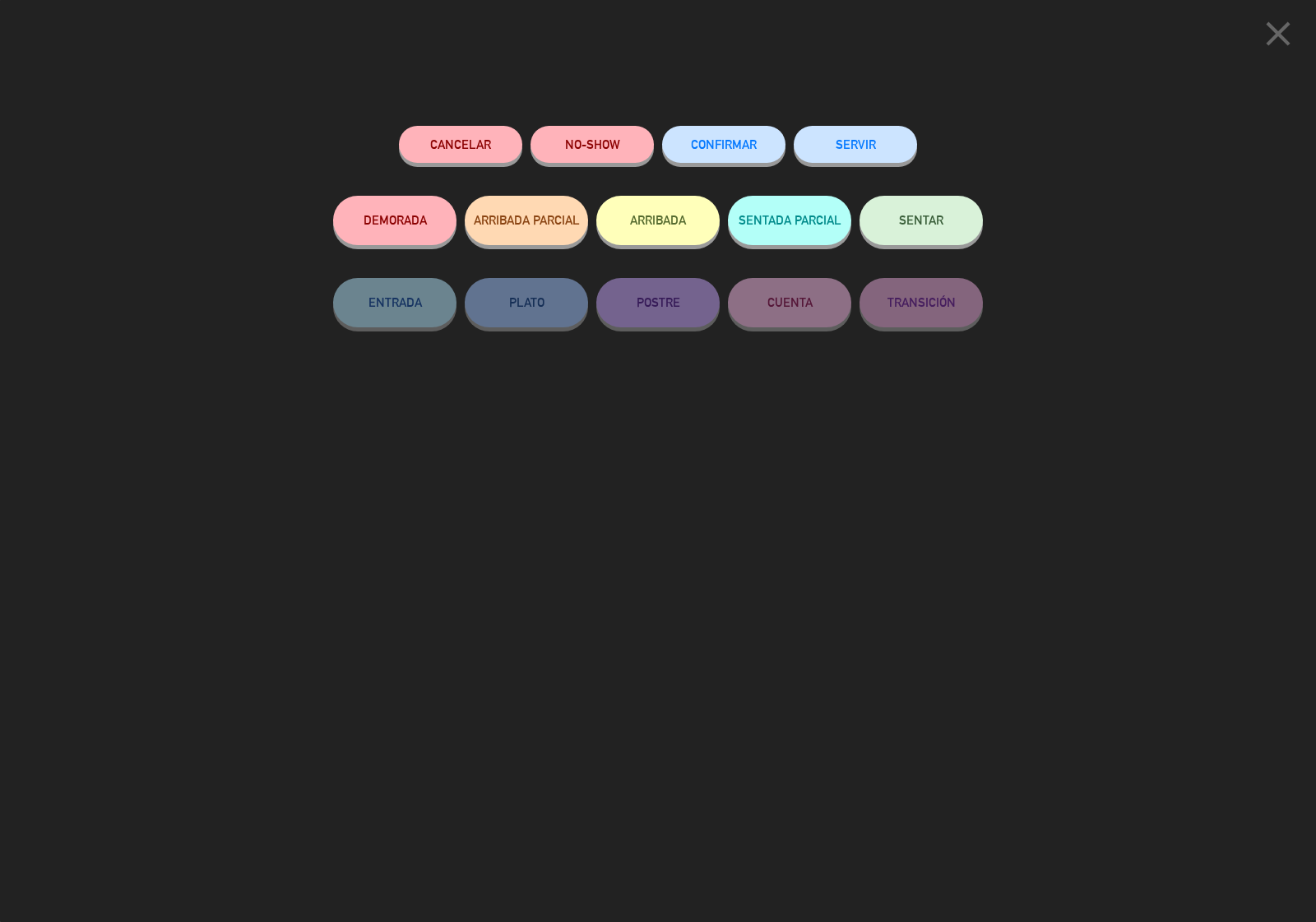
click at [721, 166] on div "CONFIRMAR" at bounding box center [724, 161] width 124 height 70
click at [722, 152] on button "CONFIRMAR" at bounding box center [724, 144] width 124 height 37
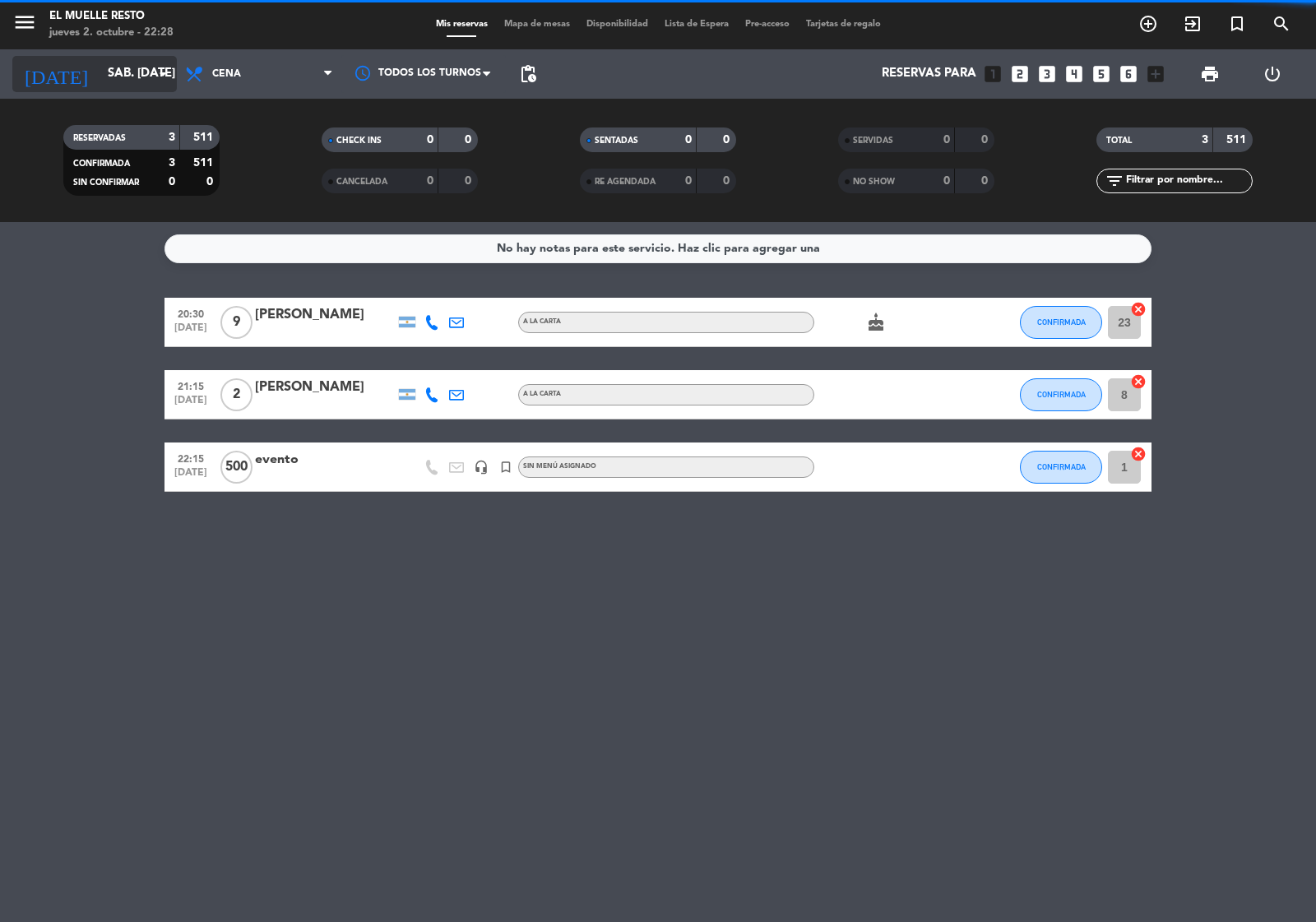
click at [99, 60] on input "sáb. [DATE]" at bounding box center [179, 74] width 159 height 31
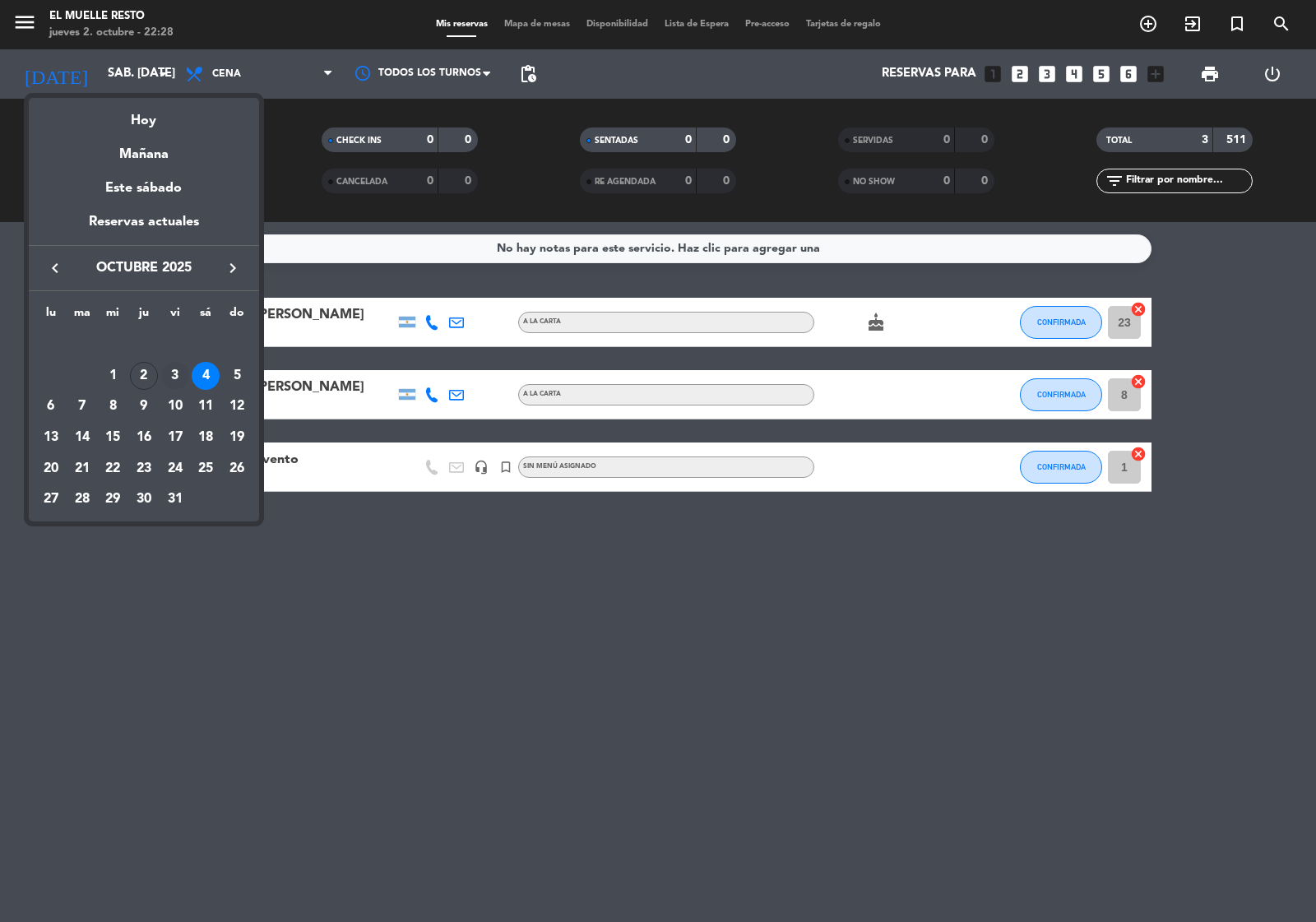
click at [173, 380] on div "3" at bounding box center [175, 375] width 28 height 28
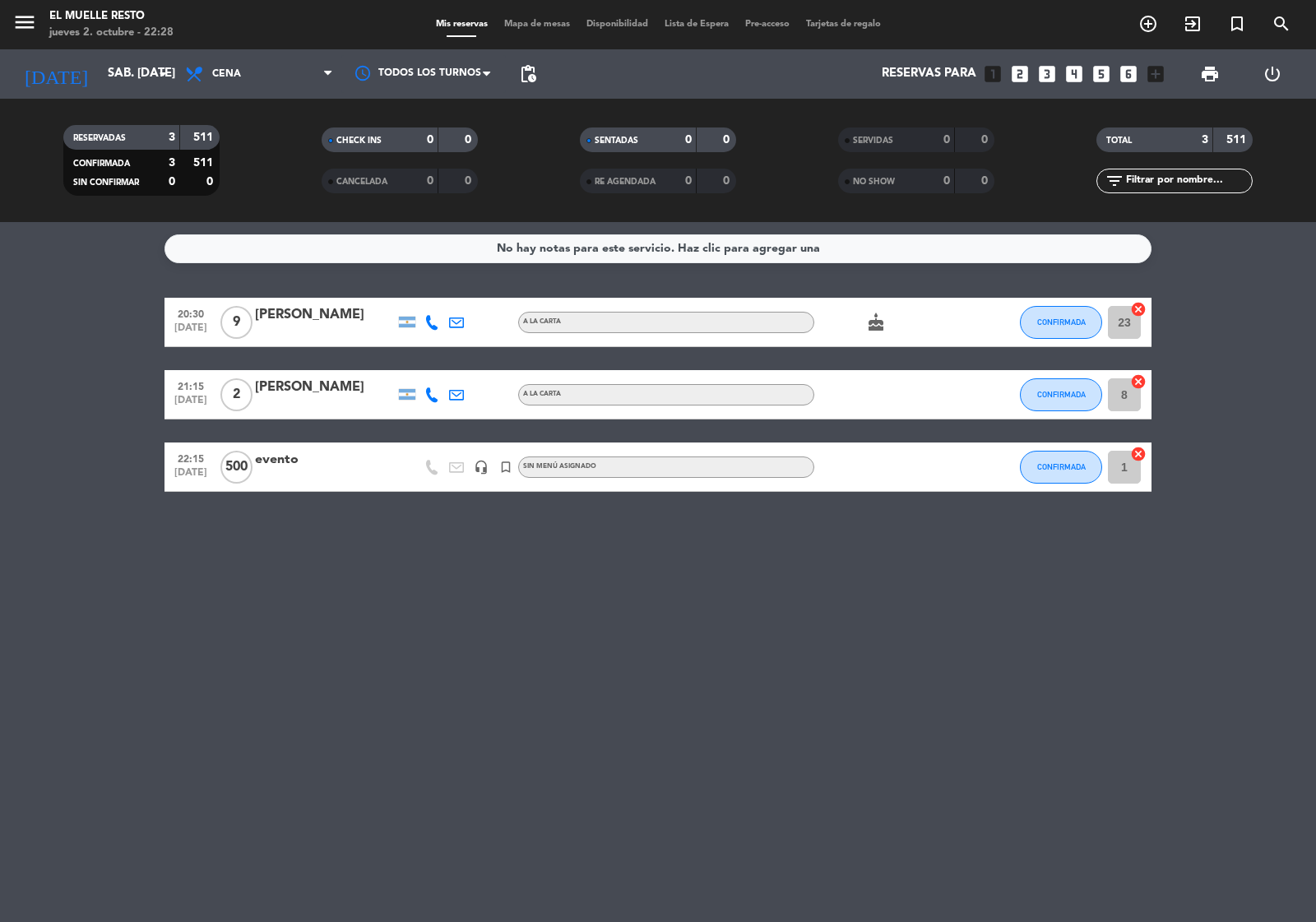
type input "vie. [DATE]"
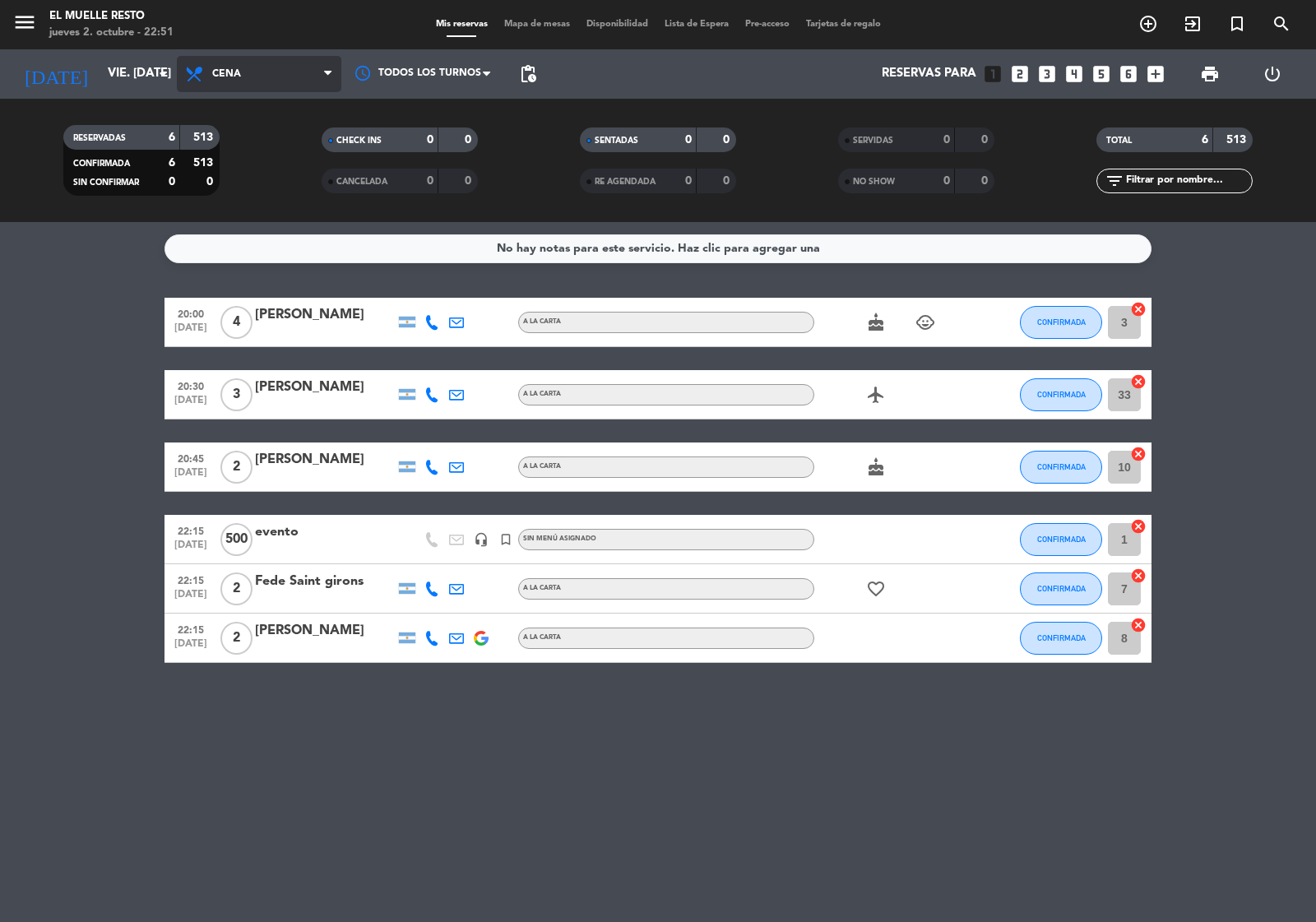
click at [303, 59] on span "Cena" at bounding box center [259, 74] width 164 height 36
click at [286, 138] on div "menu El Muelle Resto jueves 2. octubre - 22:51 Mis reservas Mapa de mesas Dispo…" at bounding box center [658, 111] width 1316 height 222
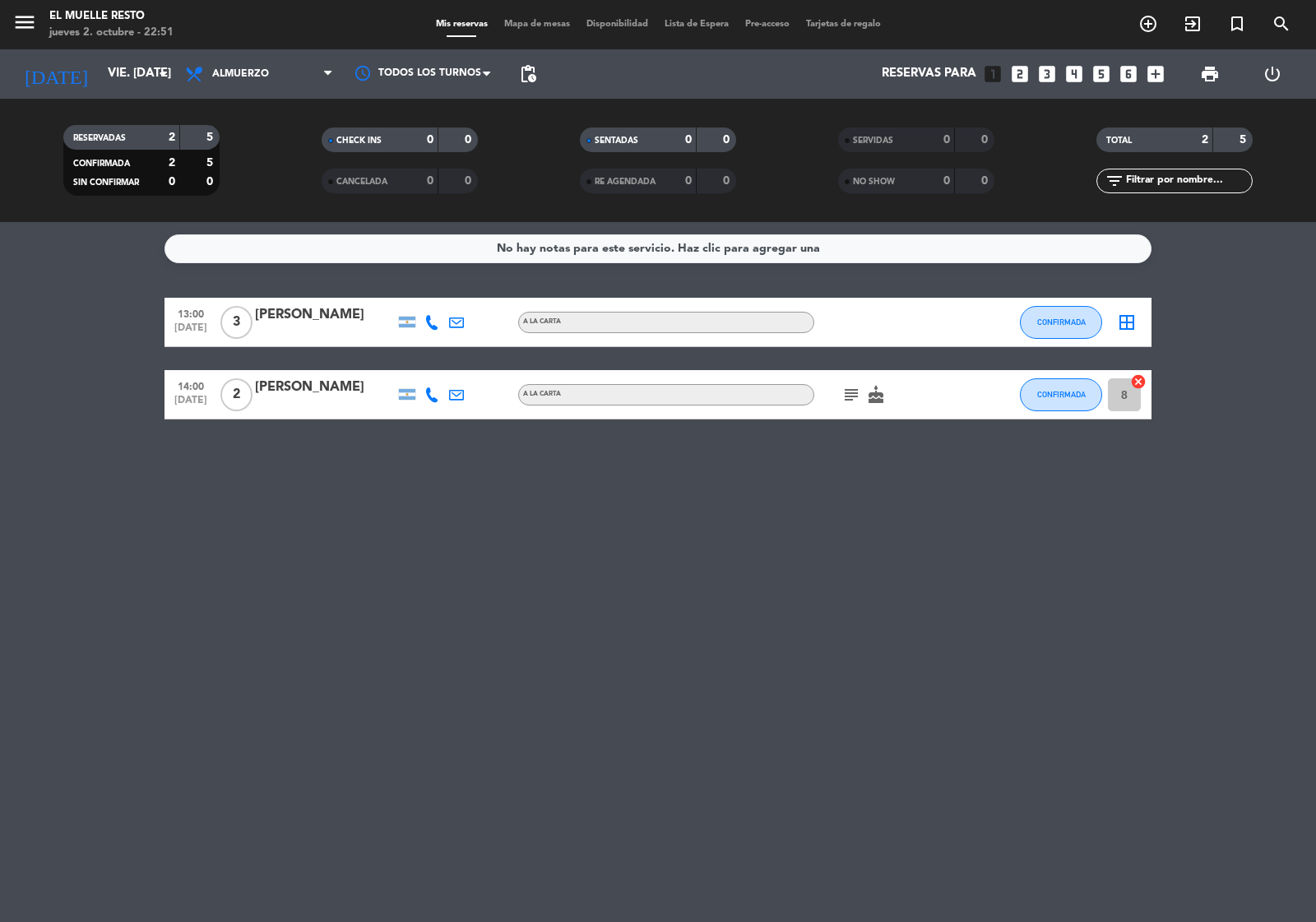
click at [282, 54] on div "Todos los servicios Almuerzo Cena Almuerzo Todos los servicios Almuerzo Cena" at bounding box center [259, 74] width 164 height 49
click at [284, 66] on span "Almuerzo" at bounding box center [259, 74] width 164 height 36
click at [261, 182] on div "menu El Muelle Resto jueves 2. octubre - 22:51 Mis reservas Mapa de mesas Dispo…" at bounding box center [658, 111] width 1316 height 222
